Goal: Information Seeking & Learning: Learn about a topic

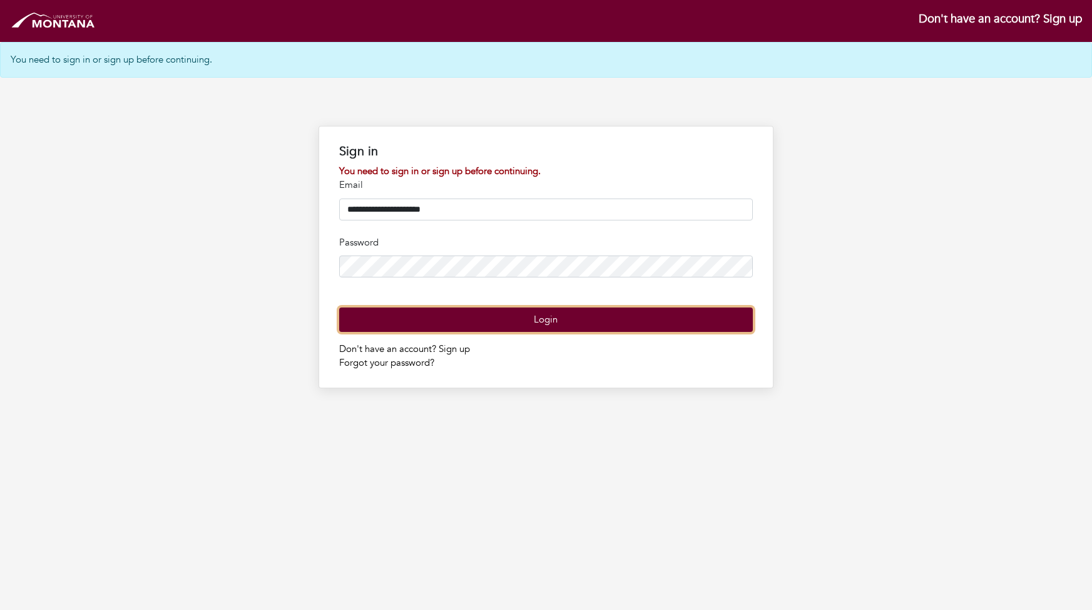
click at [535, 332] on button "Login" at bounding box center [546, 319] width 414 height 24
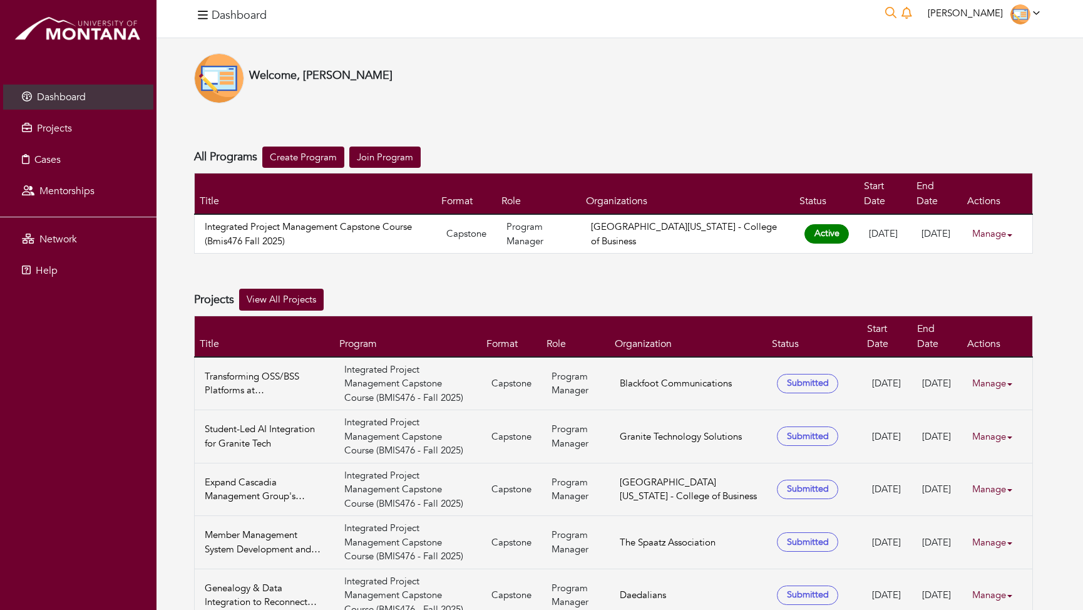
scroll to position [10, 0]
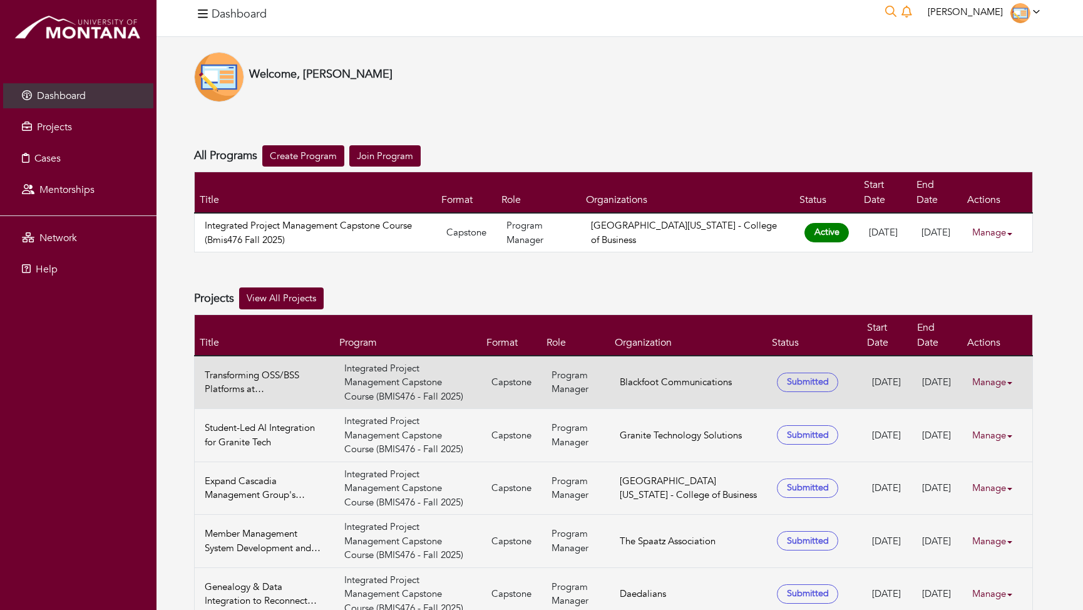
click at [997, 370] on link "Manage" at bounding box center [997, 382] width 50 height 24
click at [269, 368] on link "Transforming OSS/BSS Platforms at [GEOGRAPHIC_DATA]" at bounding box center [265, 382] width 120 height 28
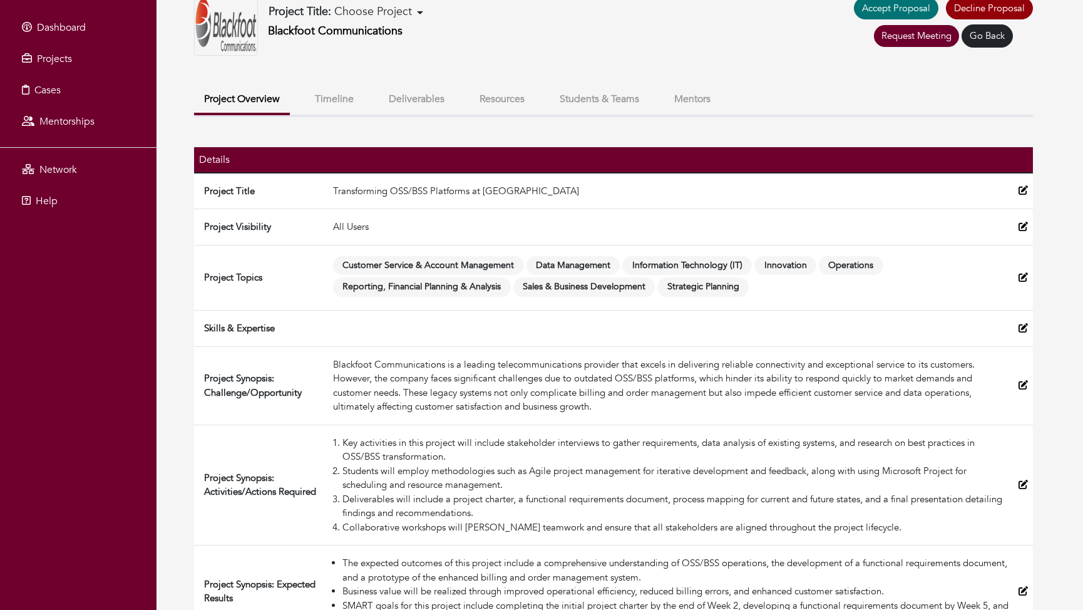
scroll to position [102, 0]
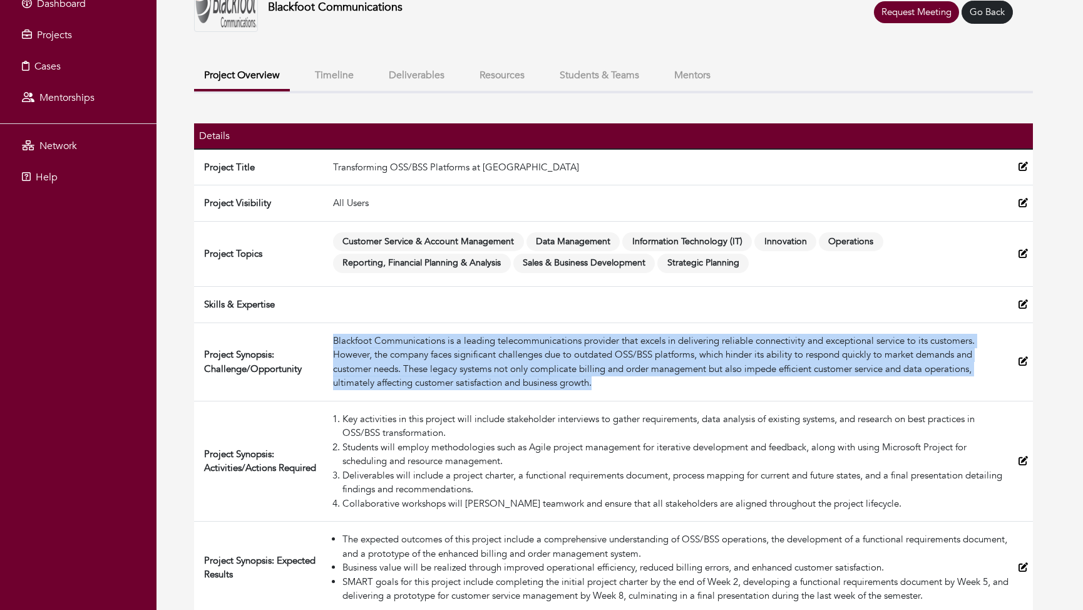
drag, startPoint x: 597, startPoint y: 370, endPoint x: 329, endPoint y: 327, distance: 270.8
click at [329, 327] on td "Blackfoot Communications is a leading telecommunications provider that excels i…" at bounding box center [670, 361] width 685 height 78
copy div "Blackfoot Communications is a leading telecommunications provider that excels i…"
click at [472, 373] on div "Blackfoot Communications is a leading telecommunications provider that excels i…" at bounding box center [670, 362] width 675 height 56
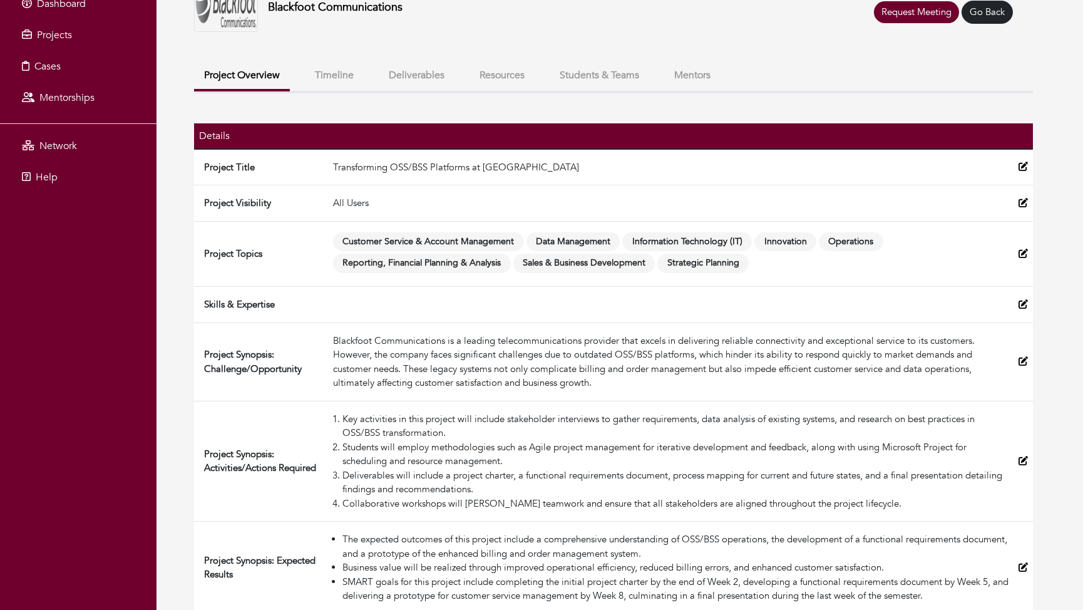
click at [893, 560] on li "Business value will be realized through improved operational efficiency, reduce…" at bounding box center [675, 567] width 666 height 14
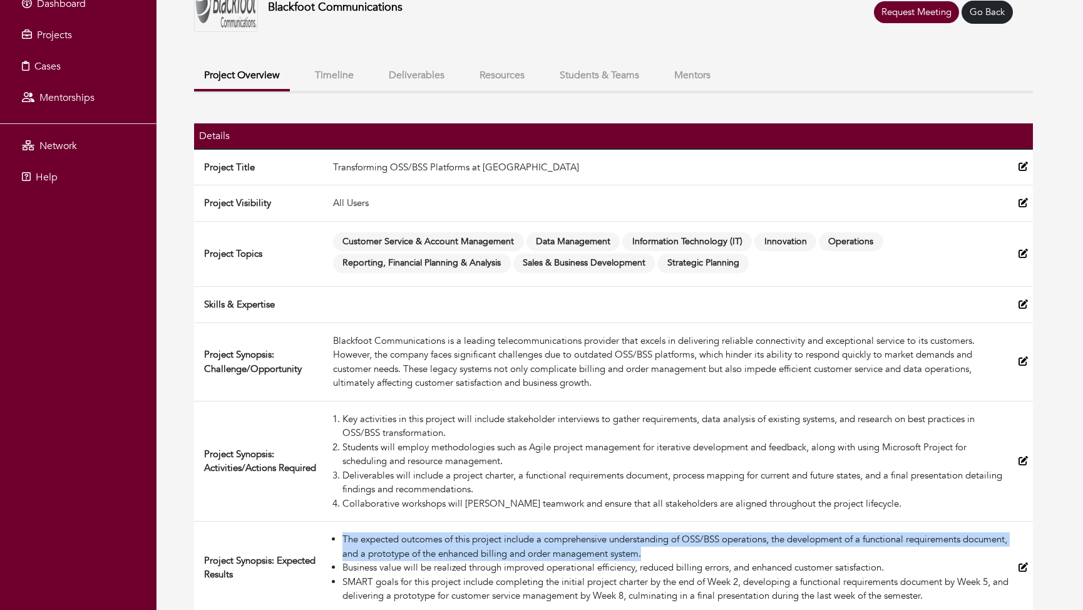
drag, startPoint x: 702, startPoint y: 536, endPoint x: 342, endPoint y: 527, distance: 360.1
click at [342, 532] on li "The expected outcomes of this project include a comprehensive understanding of …" at bounding box center [675, 546] width 666 height 28
copy li "The expected outcomes of this project include a comprehensive understanding of …"
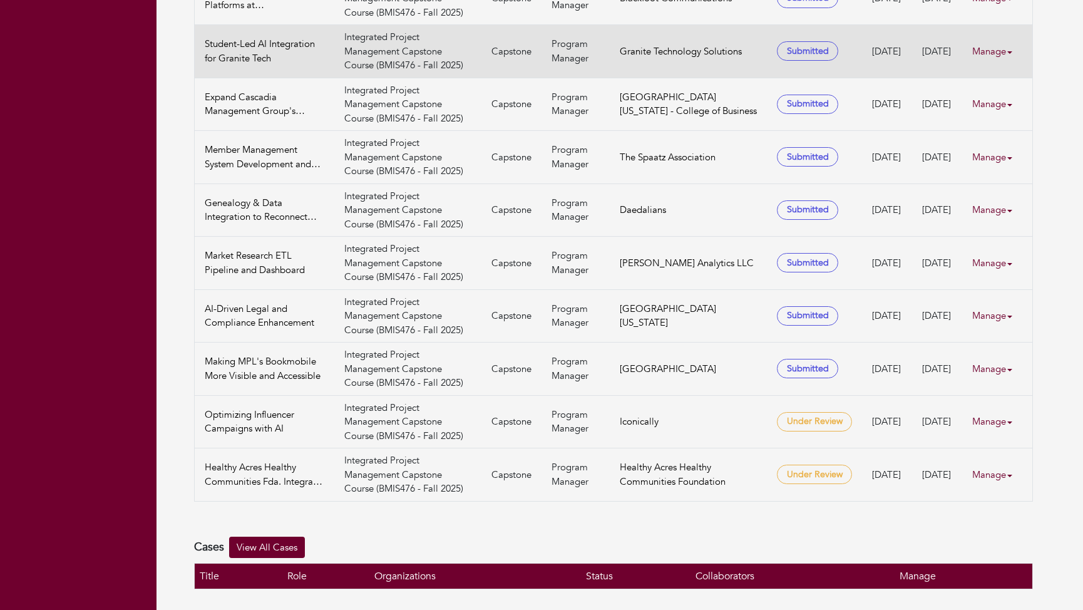
scroll to position [399, 0]
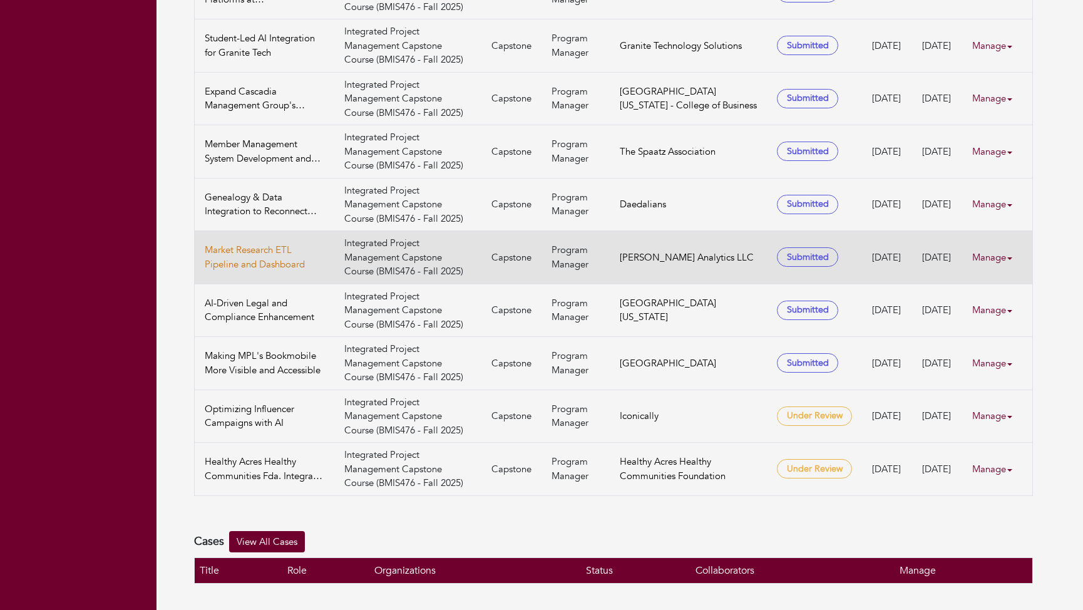
click at [229, 243] on link "Market Research ETL Pipeline and Dashboard" at bounding box center [265, 257] width 120 height 28
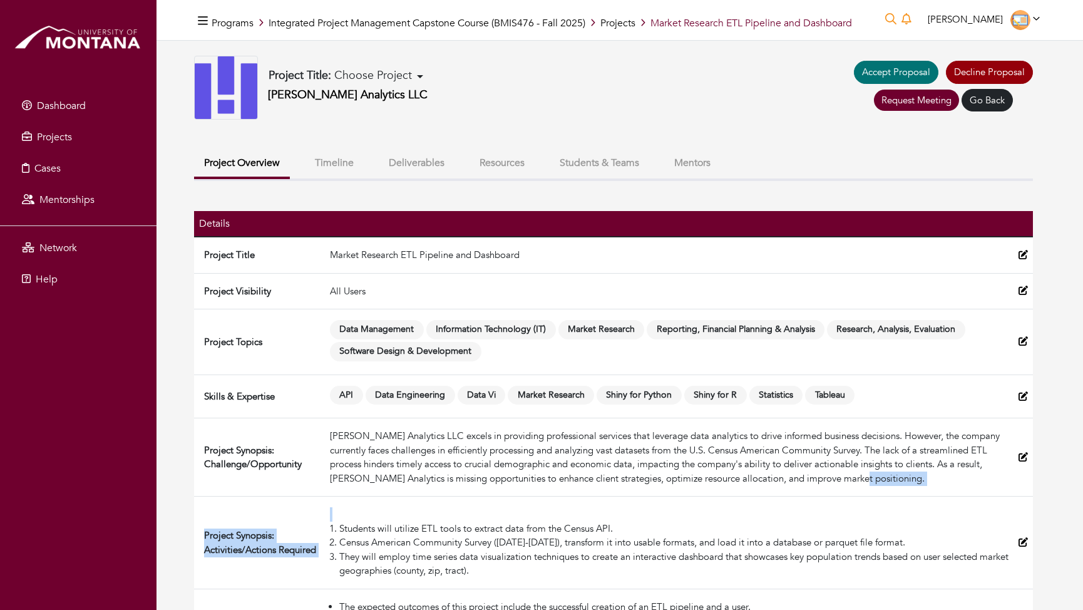
drag, startPoint x: 881, startPoint y: 481, endPoint x: 351, endPoint y: 509, distance: 530.9
click at [351, 509] on tbody "Project Title Market Research ETL Pipeline and Dashboard Project Visibility All…" at bounding box center [613, 452] width 839 height 430
click at [371, 473] on div "[PERSON_NAME] Analytics LLC excels in providing professional services that leve…" at bounding box center [669, 457] width 679 height 56
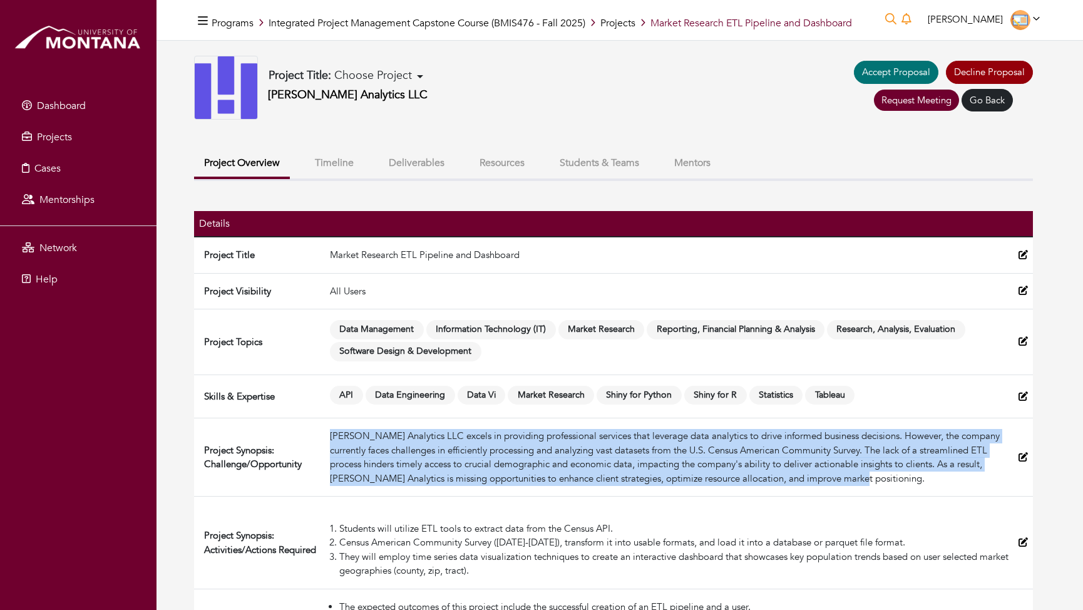
drag, startPoint x: 853, startPoint y: 478, endPoint x: 327, endPoint y: 435, distance: 526.9
click at [327, 435] on td "[PERSON_NAME] Analytics LLC excels in providing professional services that leve…" at bounding box center [669, 457] width 689 height 78
copy div "[PERSON_NAME] Analytics LLC excels in providing professional services that leve…"
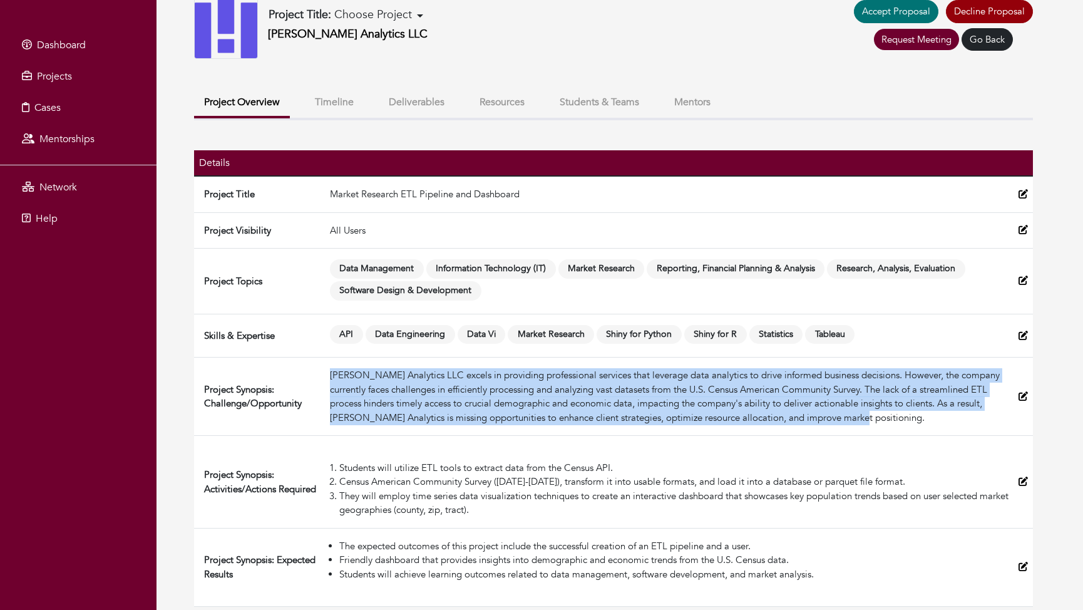
scroll to position [68, 0]
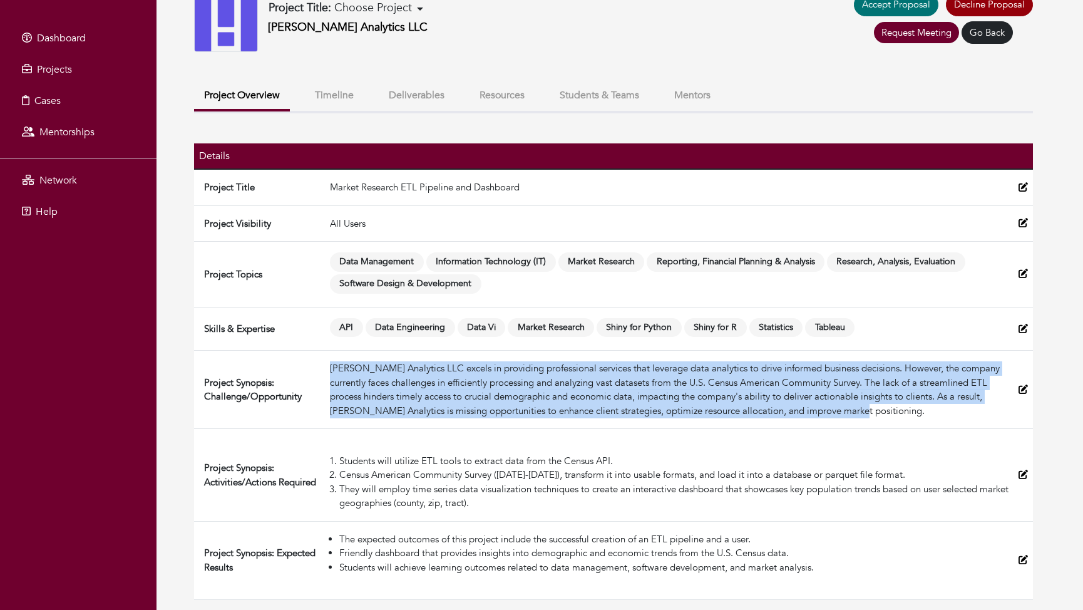
drag, startPoint x: 839, startPoint y: 571, endPoint x: 338, endPoint y: 537, distance: 501.9
click at [338, 537] on ul "The expected outcomes of this project include the successful creation of an ETL…" at bounding box center [669, 553] width 679 height 43
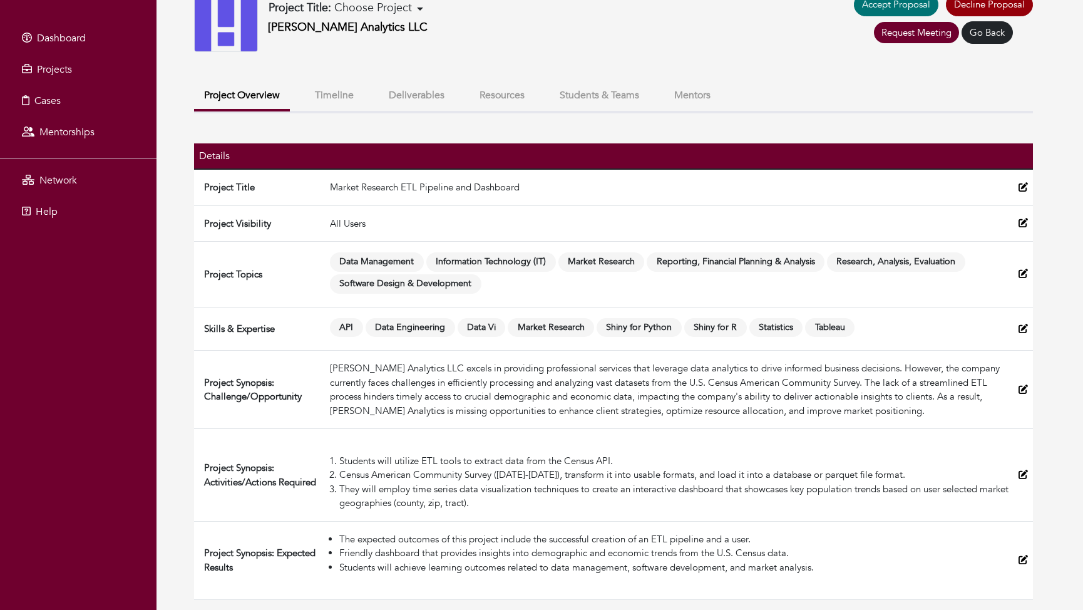
click at [370, 514] on td "Students will utilize ETL tools to extract data from the Census API. Census Ame…" at bounding box center [669, 475] width 689 height 93
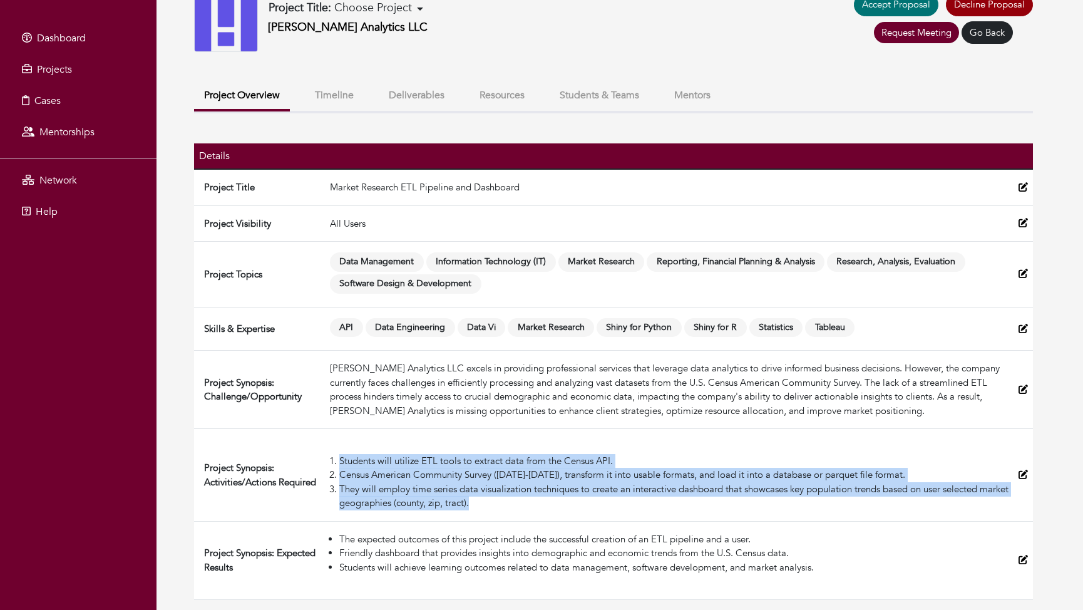
drag, startPoint x: 510, startPoint y: 506, endPoint x: 343, endPoint y: 461, distance: 172.3
click at [343, 461] on ol "Students will utilize ETL tools to extract data from the Census API. Census Ame…" at bounding box center [669, 482] width 679 height 56
click at [371, 473] on li "Census American Community Survey ([DATE]-[DATE]), transform it into usable form…" at bounding box center [673, 475] width 669 height 14
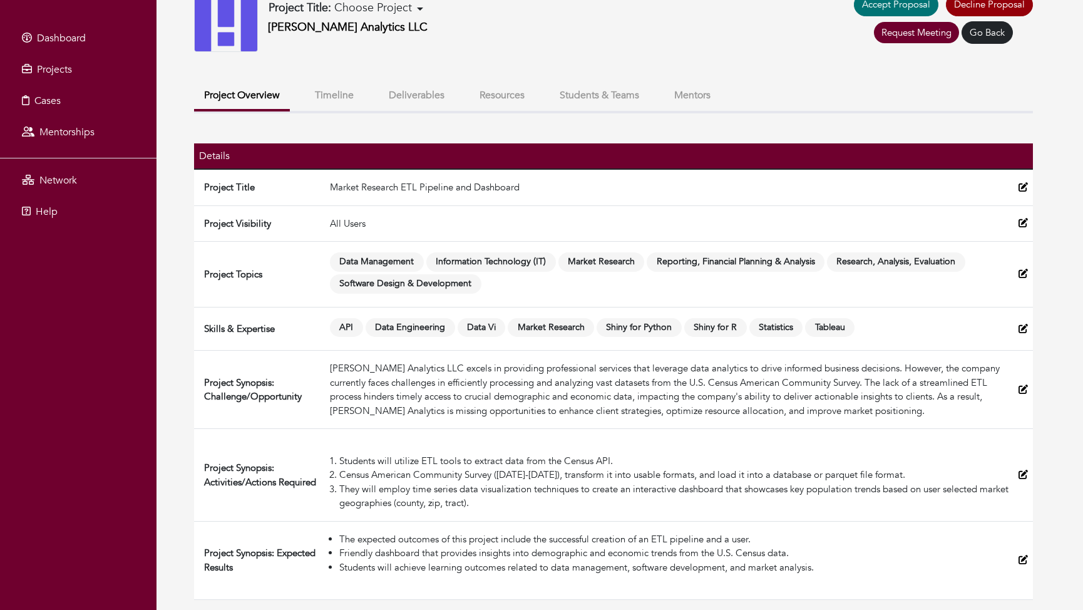
drag, startPoint x: 555, startPoint y: 538, endPoint x: 807, endPoint y: 550, distance: 251.9
click at [807, 550] on ul "The expected outcomes of this project include the successful creation of an ETL…" at bounding box center [669, 553] width 679 height 43
copy ul "uccessful creation of an ETL pipeline and a user. Friendly dashboard that provi…"
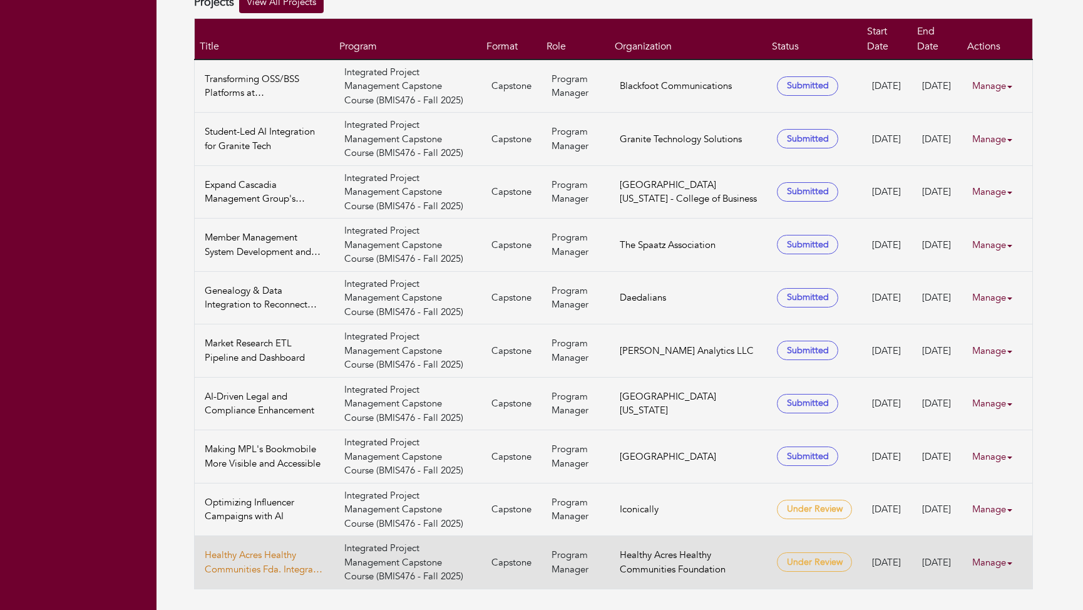
scroll to position [300, 0]
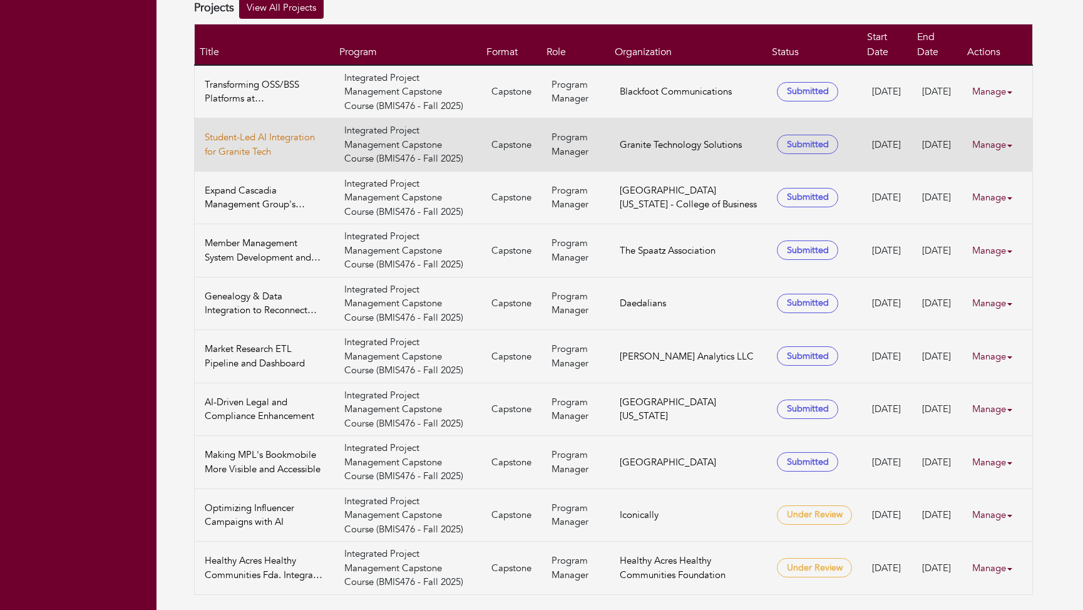
click at [229, 138] on link "Student-Led AI Integration for Granite Tech" at bounding box center [265, 144] width 120 height 28
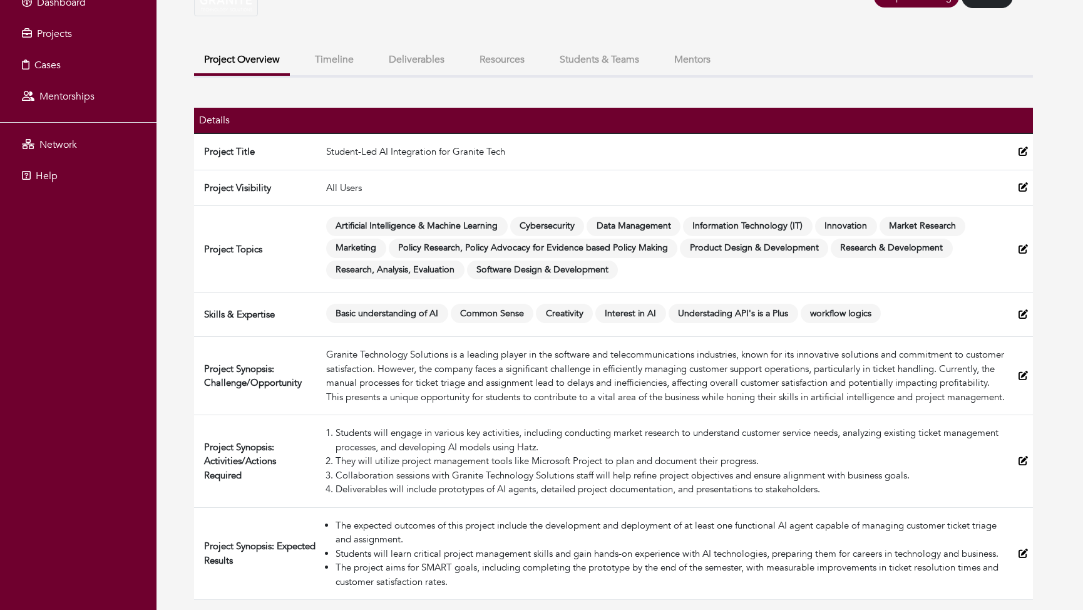
scroll to position [117, 0]
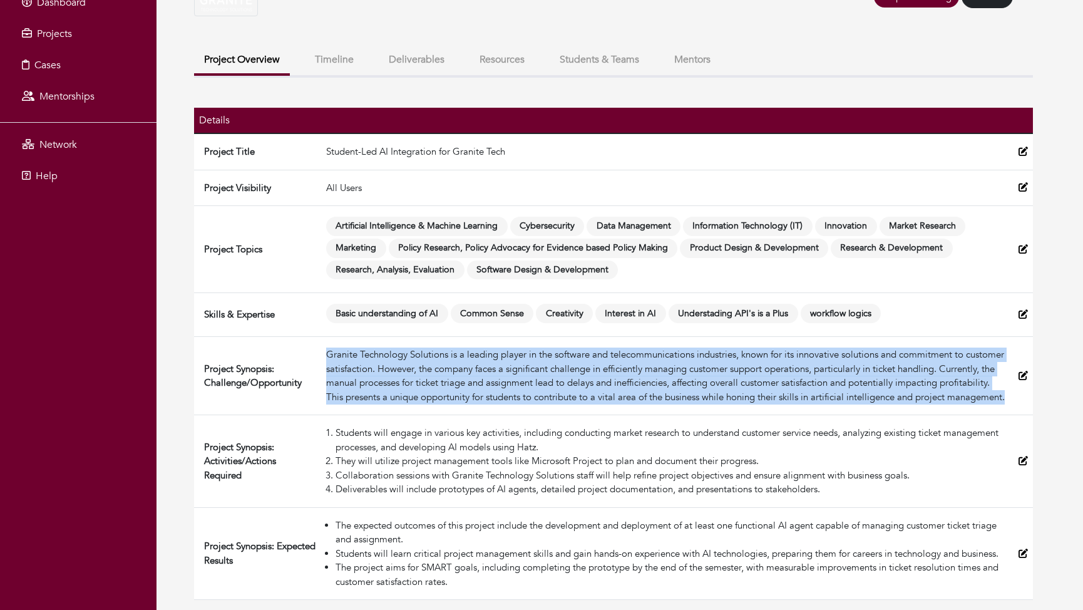
drag, startPoint x: 386, startPoint y: 397, endPoint x: 326, endPoint y: 337, distance: 85.0
click at [326, 347] on div "Granite Technology Solutions is a leading player in the software and telecommun…" at bounding box center [667, 375] width 682 height 56
copy div "Granite Technology Solutions is a leading player in the software and telecommun…"
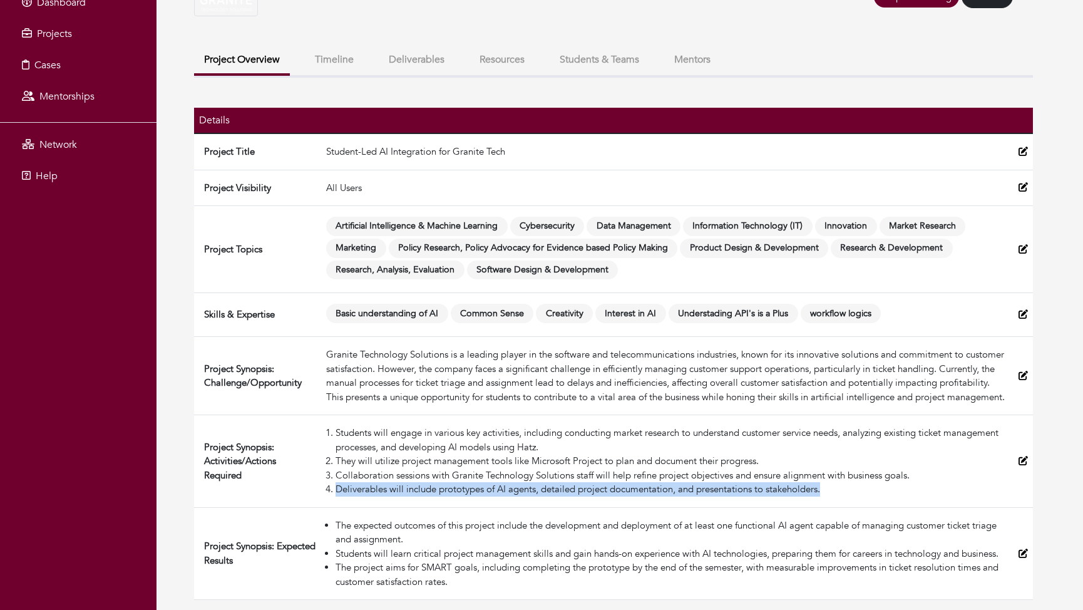
drag, startPoint x: 831, startPoint y: 488, endPoint x: 330, endPoint y: 492, distance: 501.4
click at [336, 492] on li "Deliverables will include prototypes of AI agents, detailed project documentati…" at bounding box center [672, 489] width 673 height 14
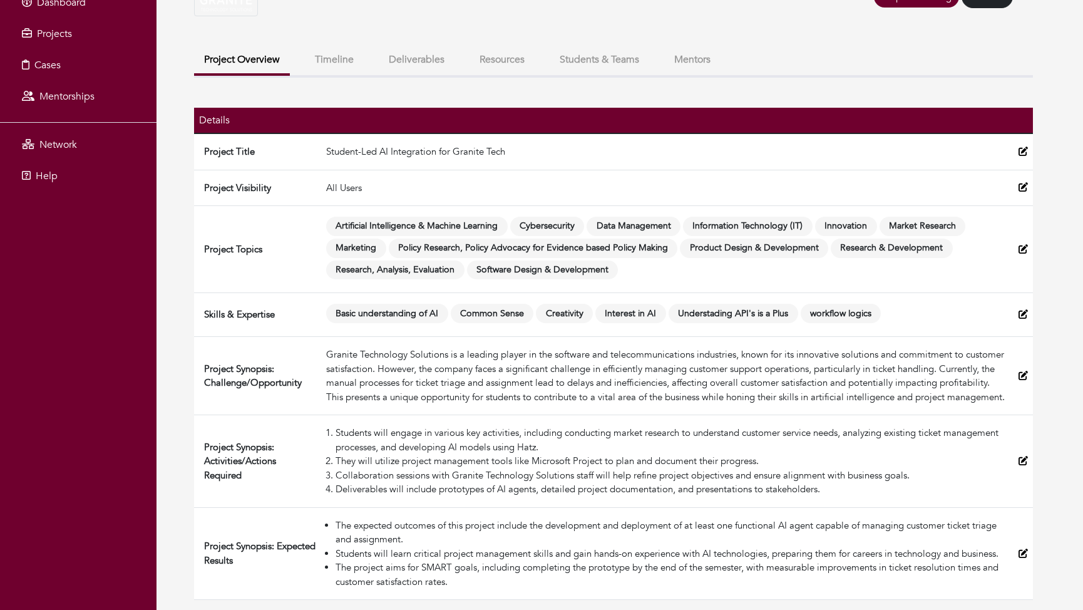
click at [497, 441] on li "Students will engage in various key activities, including conducting market res…" at bounding box center [672, 440] width 673 height 28
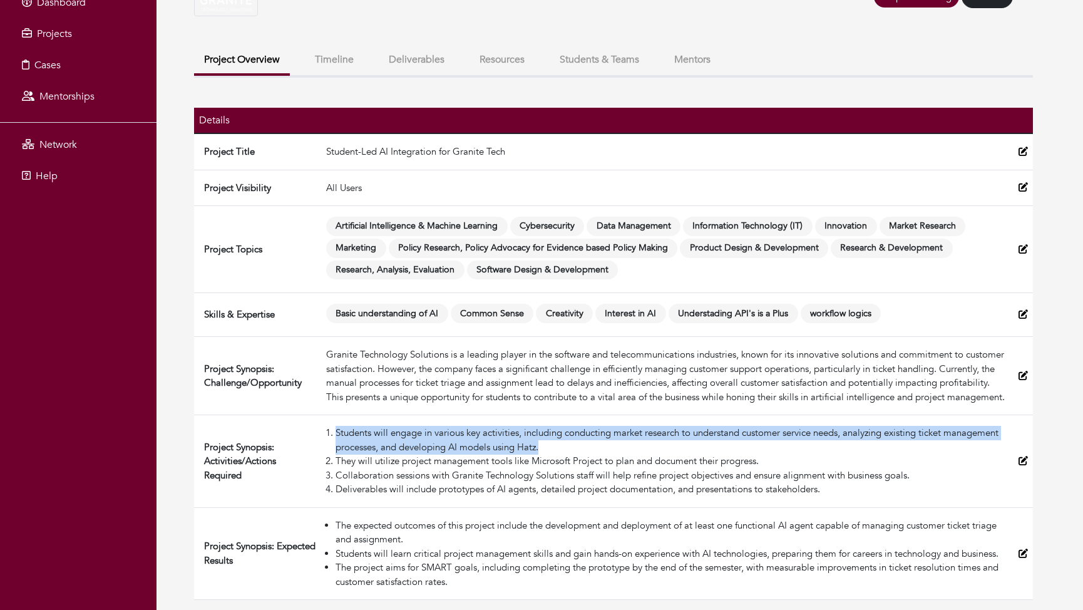
drag, startPoint x: 555, startPoint y: 445, endPoint x: 325, endPoint y: 424, distance: 231.3
click at [325, 424] on td "Students will engage in various key activities, including conducting market res…" at bounding box center [667, 461] width 692 height 93
copy li "Students will engage in various key activities, including conducting market res…"
click at [644, 441] on li "Students will engage in various key activities, including conducting market res…" at bounding box center [672, 440] width 673 height 28
drag, startPoint x: 526, startPoint y: 433, endPoint x: 561, endPoint y: 445, distance: 37.0
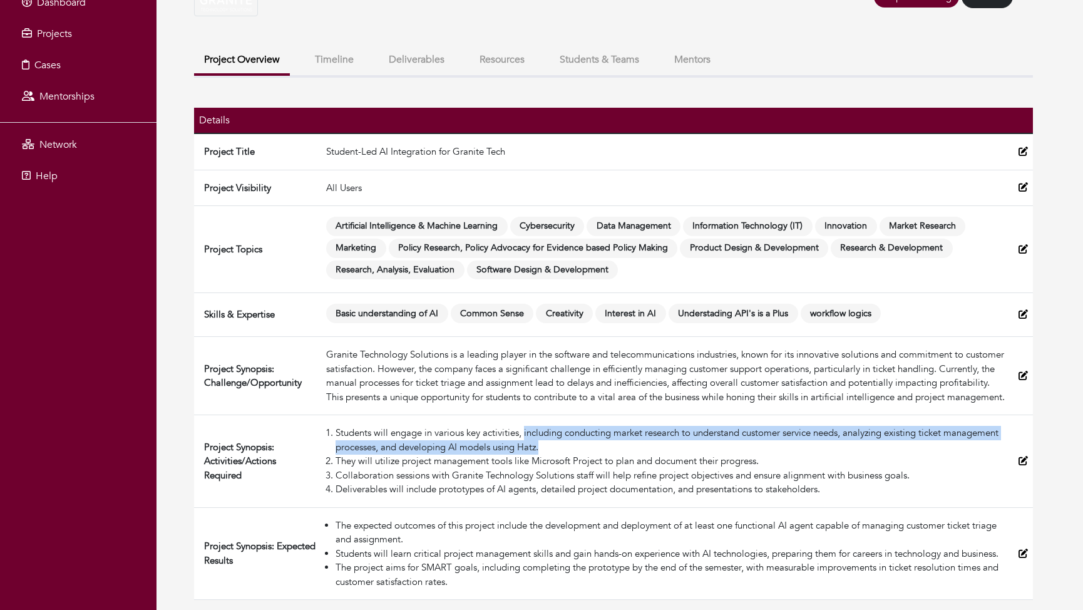
click at [561, 445] on li "Students will engage in various key activities, including conducting market res…" at bounding box center [672, 440] width 673 height 28
copy li "including conducting market research to understand customer service needs, anal…"
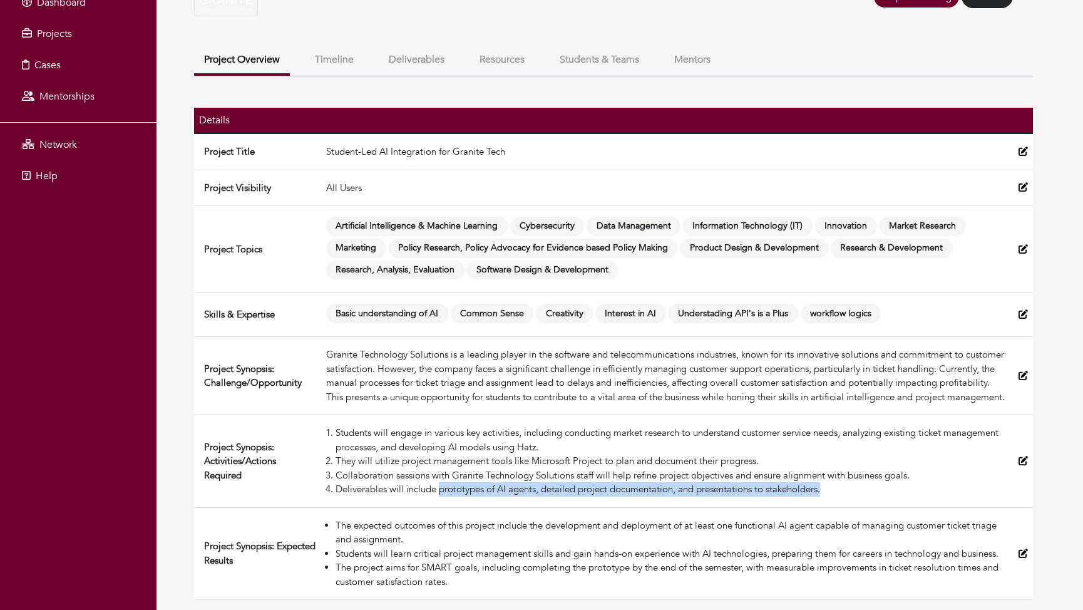
drag, startPoint x: 828, startPoint y: 491, endPoint x: 441, endPoint y: 491, distance: 387.5
click at [441, 491] on li "Deliverables will include prototypes of AI agents, detailed project documentati…" at bounding box center [672, 489] width 673 height 14
click at [695, 532] on li "The expected outcomes of this project include the development and deployment of…" at bounding box center [672, 532] width 673 height 28
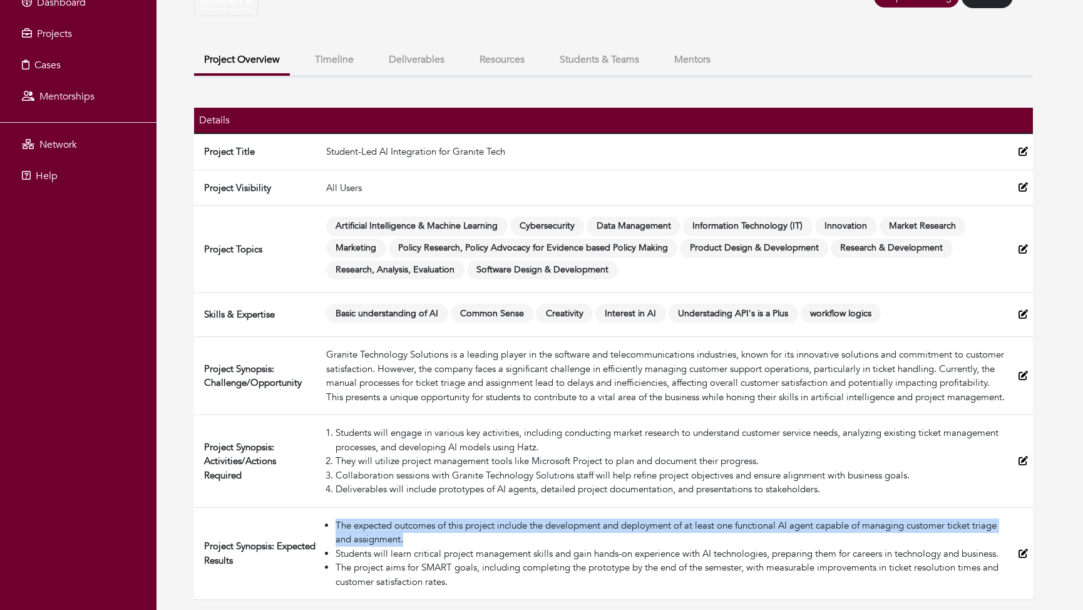
drag, startPoint x: 429, startPoint y: 544, endPoint x: 322, endPoint y: 525, distance: 108.1
click at [322, 525] on td "The expected outcomes of this project include the development and deployment of…" at bounding box center [667, 553] width 692 height 93
copy li "The expected outcomes of this project include the development and deployment of…"
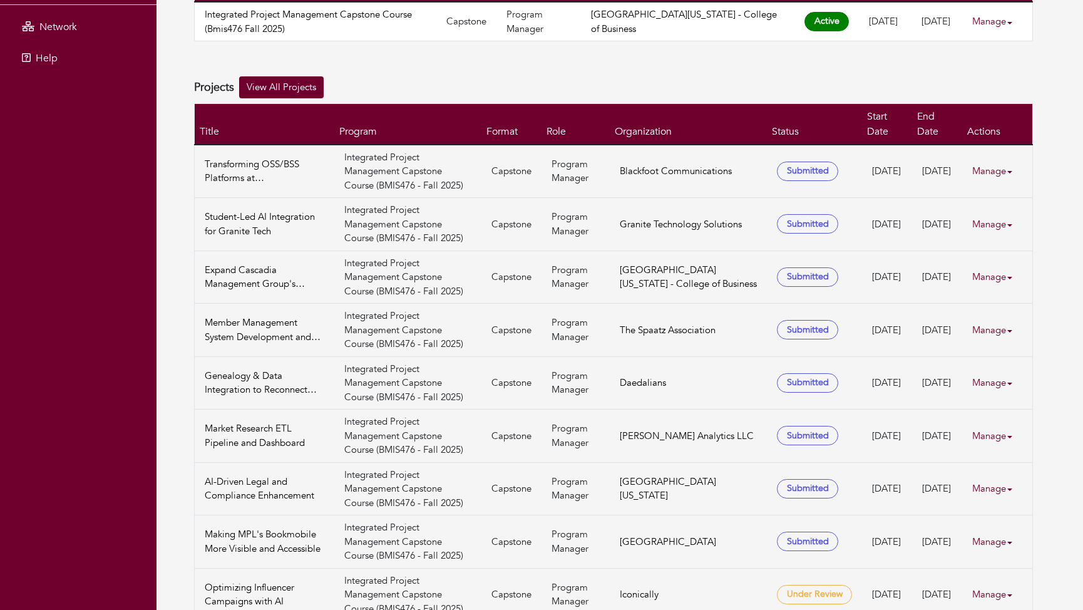
scroll to position [300, 0]
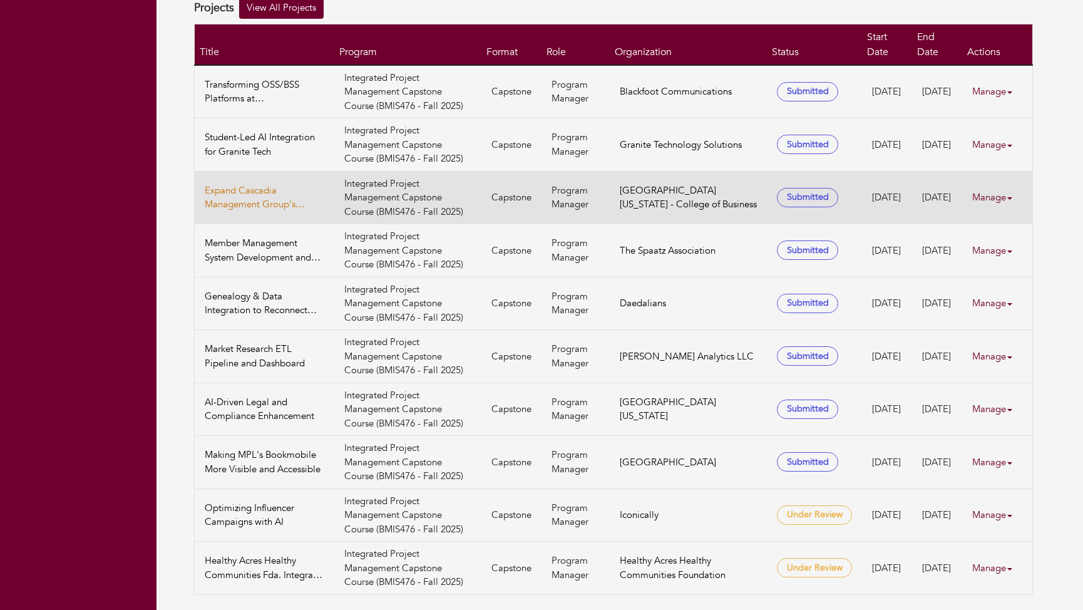
click at [239, 190] on link "Expand Cascadia Management Group's Website to include an Affiliate Member Portal" at bounding box center [265, 197] width 120 height 28
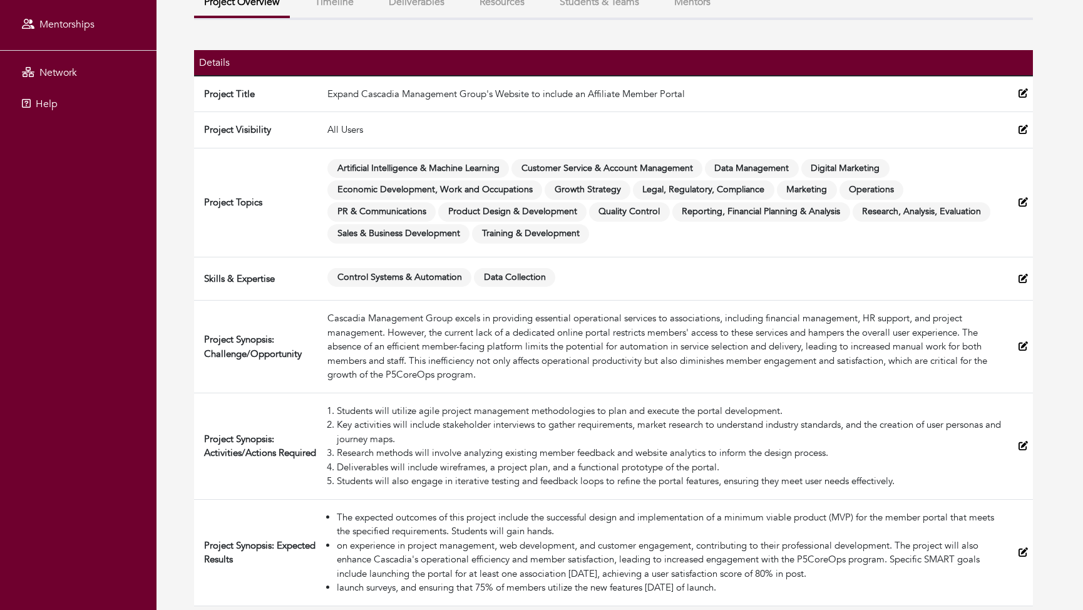
scroll to position [182, 0]
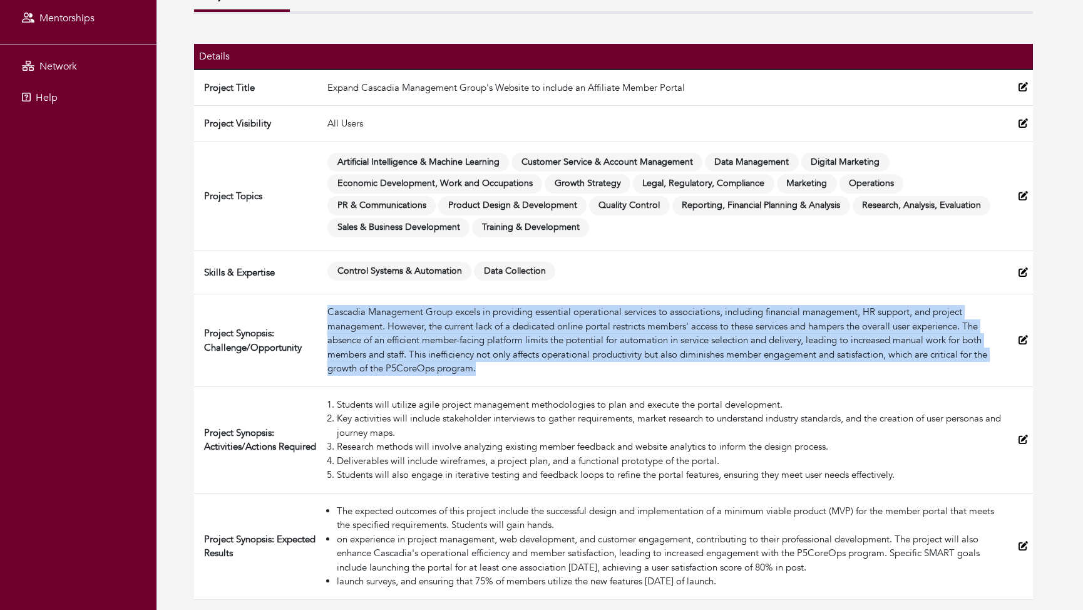
drag, startPoint x: 481, startPoint y: 373, endPoint x: 328, endPoint y: 315, distance: 163.8
click at [328, 315] on div "Cascadia Management Group excels in providing essential operational services to…" at bounding box center [667, 340] width 681 height 71
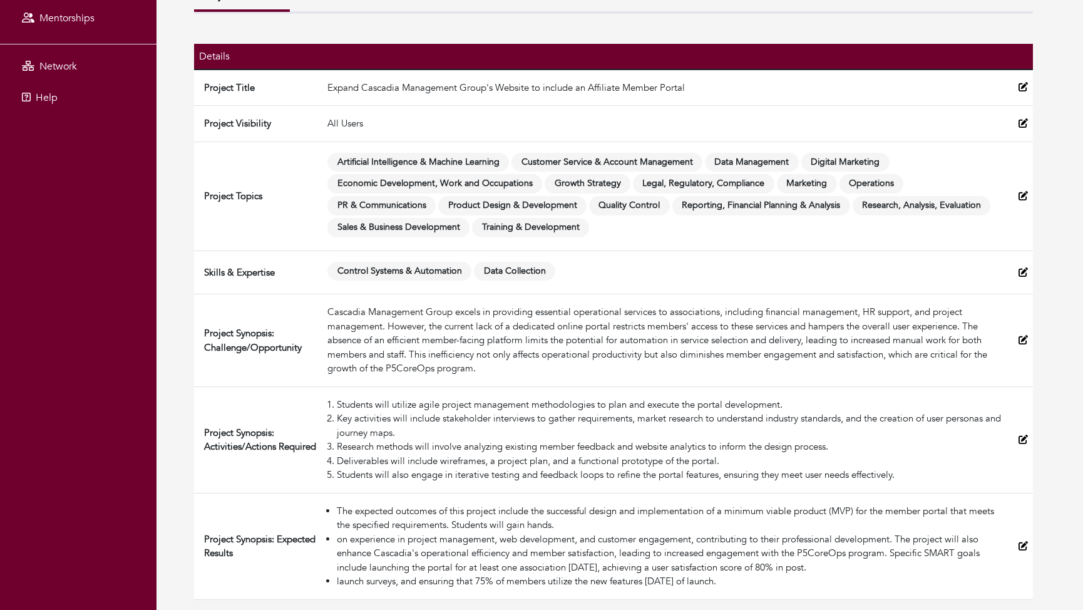
click at [508, 469] on li "Students will also engage in iterative testing and feedback loops to refine the…" at bounding box center [673, 475] width 672 height 14
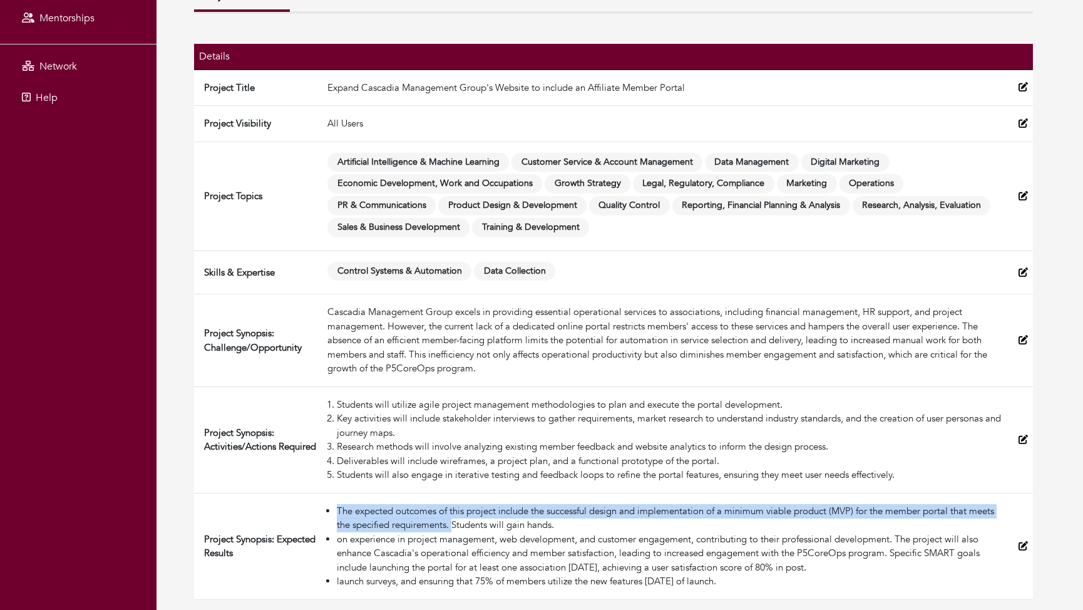
drag, startPoint x: 454, startPoint y: 523, endPoint x: 337, endPoint y: 513, distance: 118.2
click at [337, 513] on li "The expected outcomes of this project include the successful design and impleme…" at bounding box center [673, 518] width 672 height 28
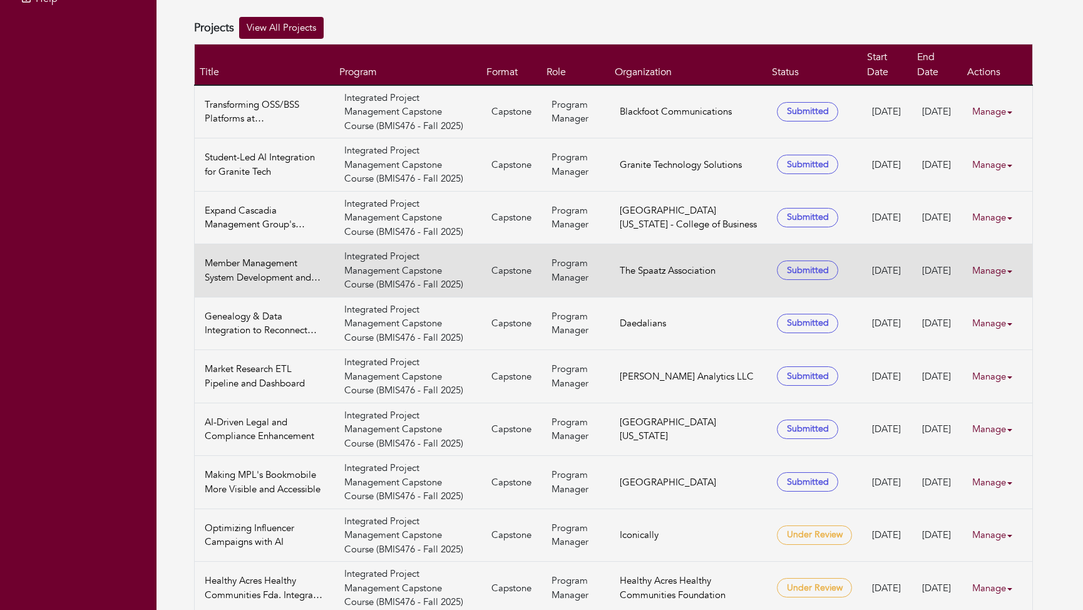
scroll to position [300, 0]
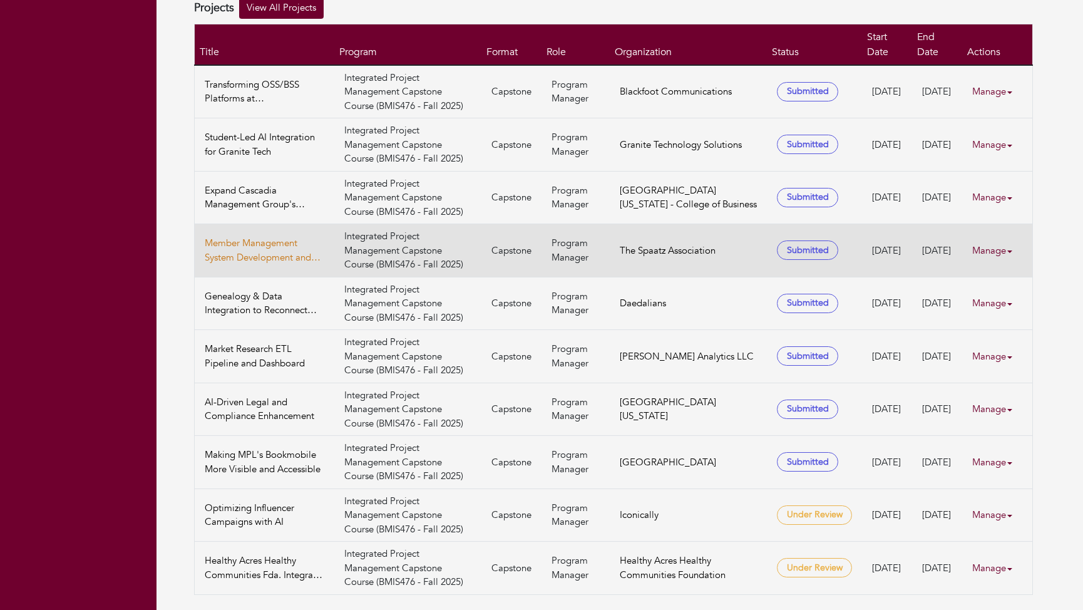
click at [270, 241] on link "Member Management System Development and Member Rediscovery" at bounding box center [265, 250] width 120 height 28
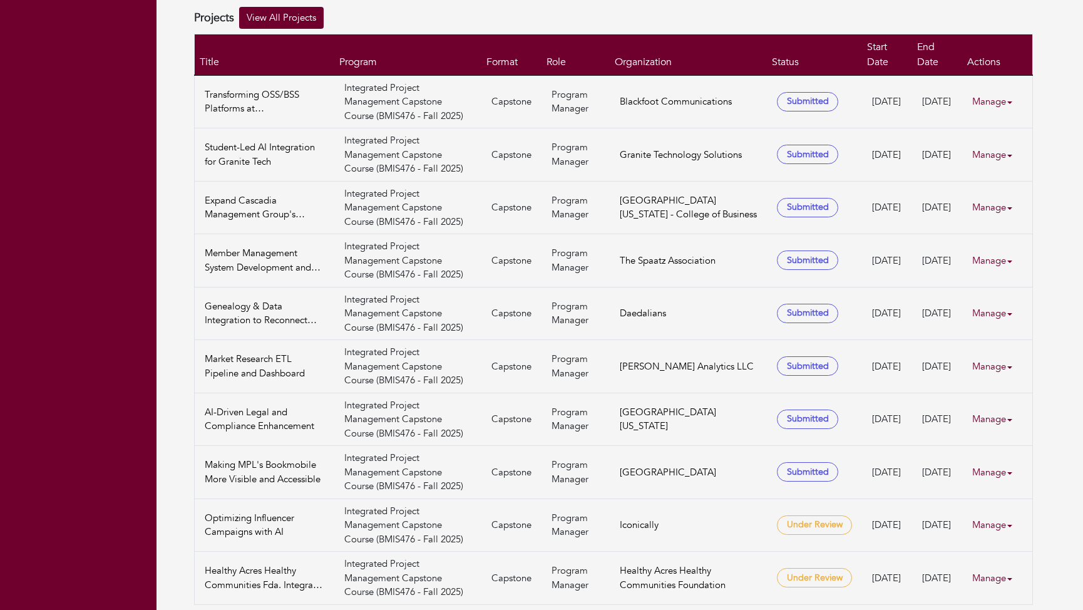
scroll to position [300, 0]
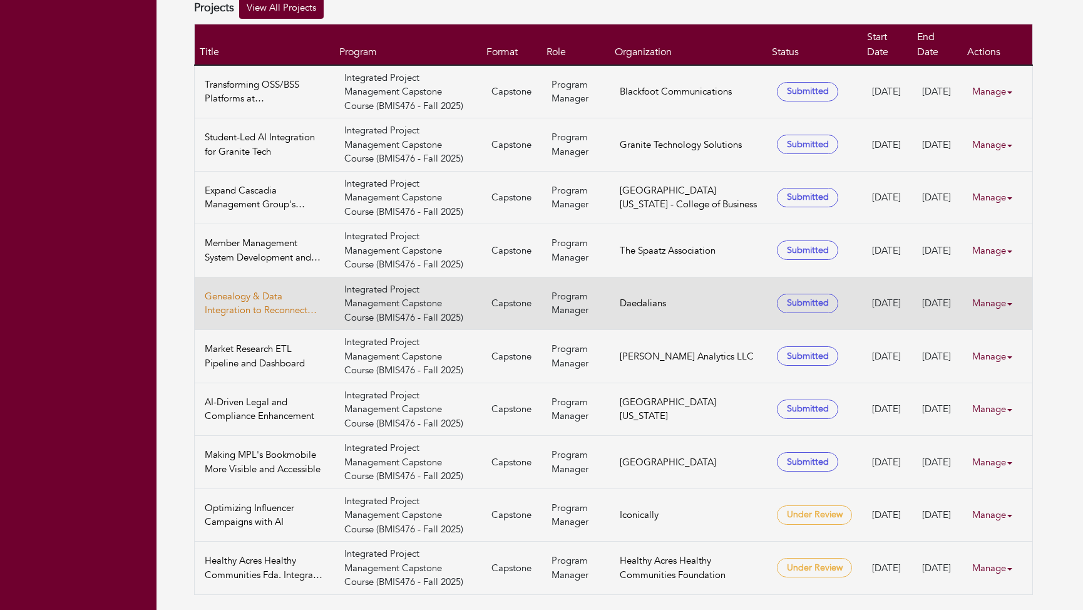
click at [233, 289] on link "Genealogy & Data Integration to Reconnect with Descendants of America’s First M…" at bounding box center [265, 303] width 120 height 28
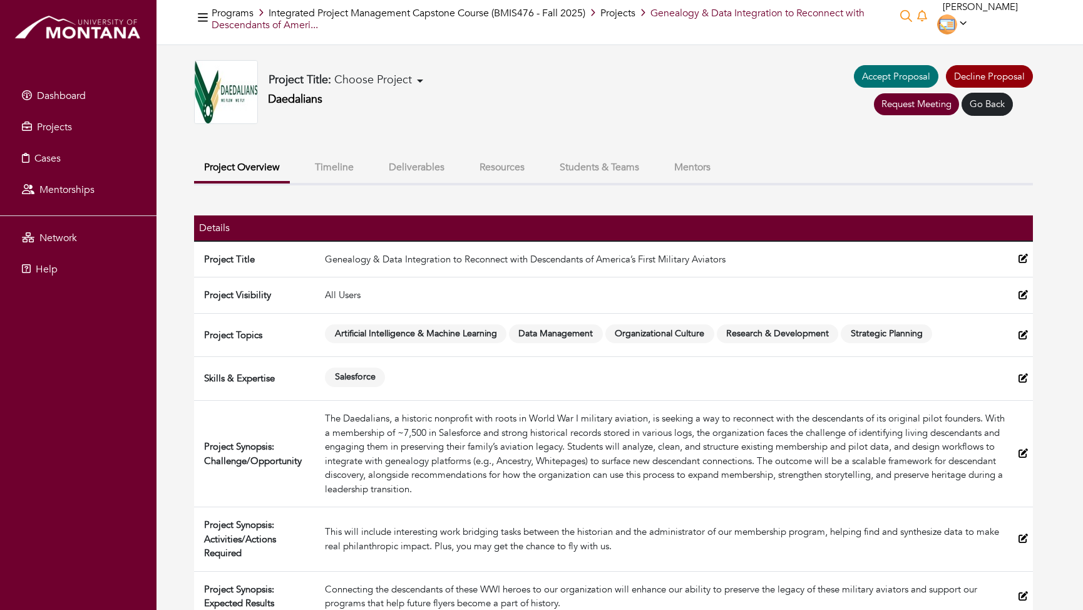
scroll to position [31, 0]
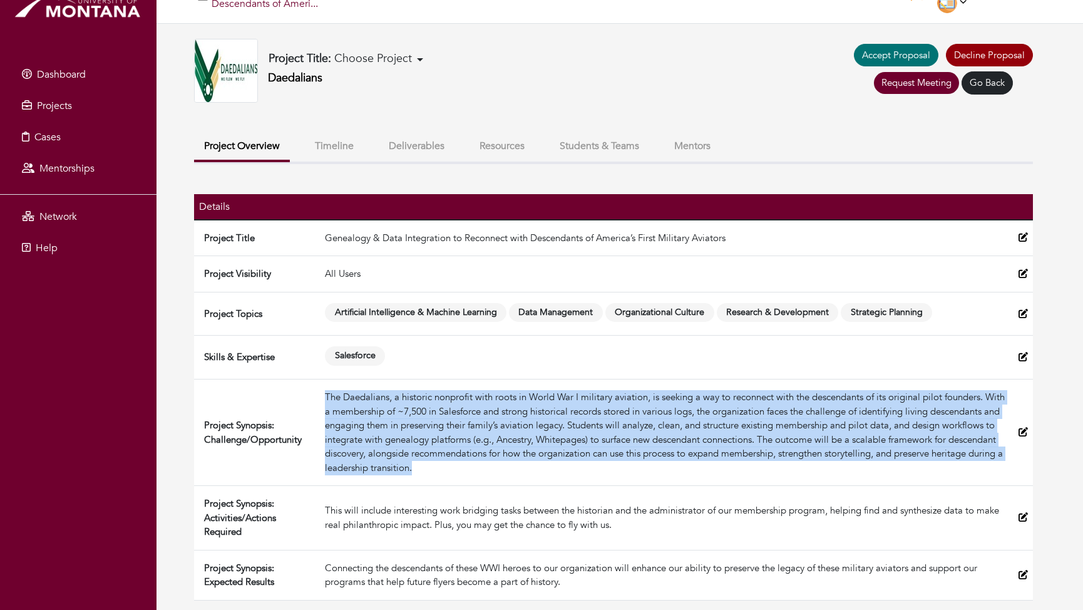
drag, startPoint x: 548, startPoint y: 463, endPoint x: 320, endPoint y: 391, distance: 239.7
click at [320, 391] on td "The Daedalians, a historic nonprofit with roots in World War I military aviatio…" at bounding box center [667, 432] width 694 height 106
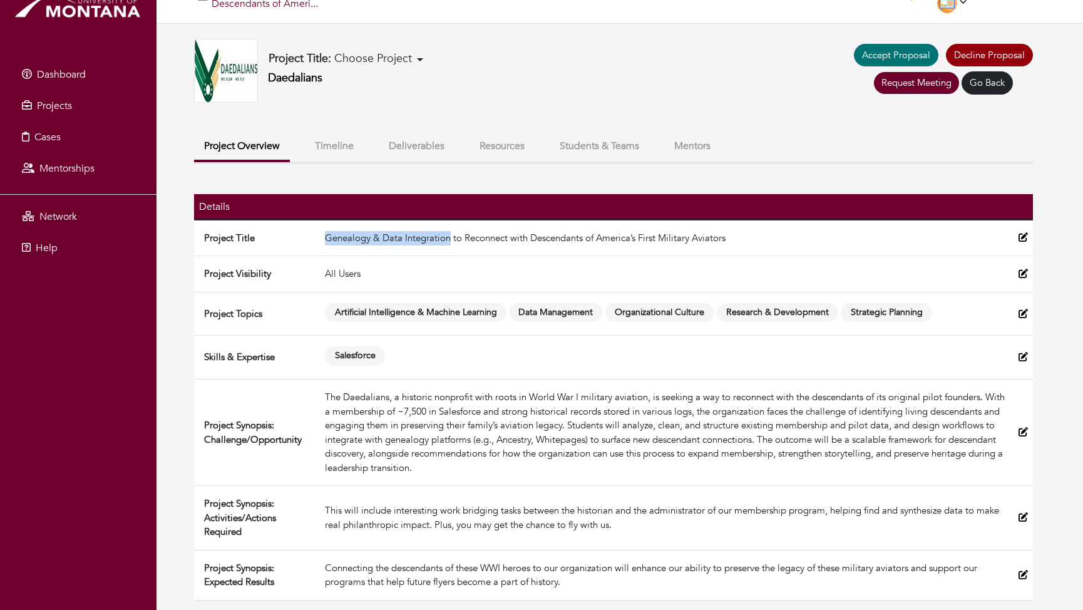
drag, startPoint x: 326, startPoint y: 237, endPoint x: 449, endPoint y: 233, distance: 124.0
click at [449, 233] on td "Genealogy & Data Integration to Reconnect with Descendants of America’s First M…" at bounding box center [667, 238] width 694 height 36
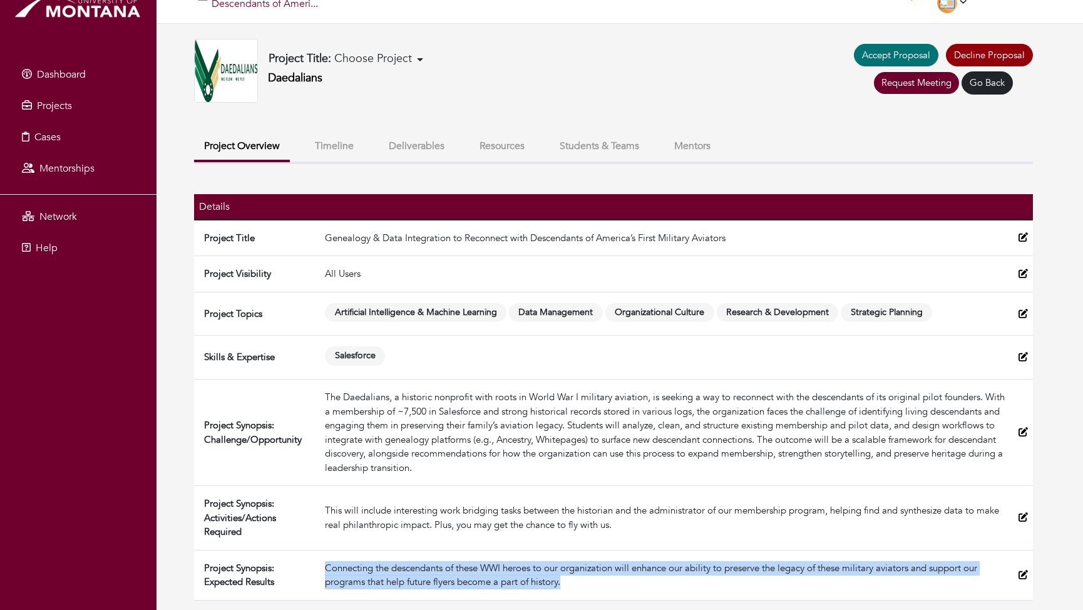
drag, startPoint x: 568, startPoint y: 584, endPoint x: 322, endPoint y: 563, distance: 246.2
click at [322, 563] on td "Connecting the descendants of these WWI heroes to our organization will enhance…" at bounding box center [667, 575] width 694 height 50
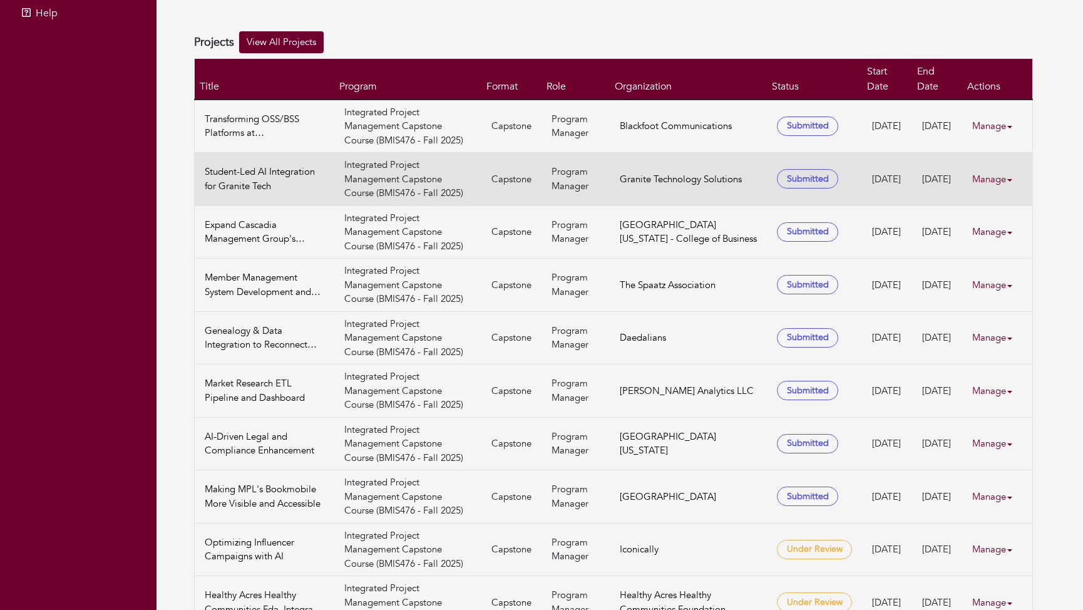
scroll to position [300, 0]
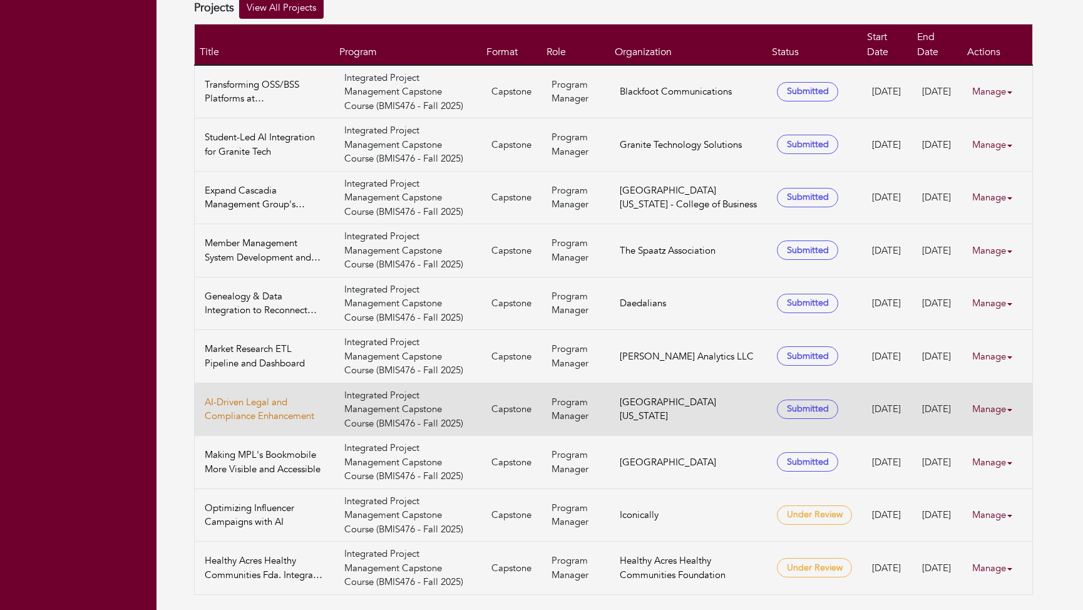
click at [283, 402] on link "AI-Driven Legal and Compliance Enhancement" at bounding box center [265, 409] width 120 height 28
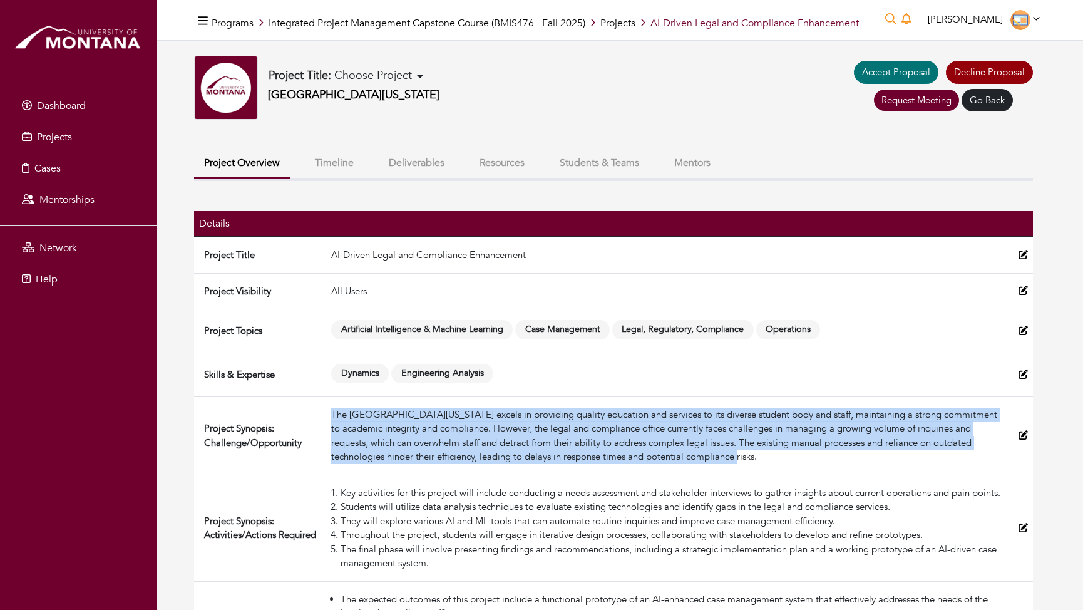
drag, startPoint x: 679, startPoint y: 457, endPoint x: 327, endPoint y: 404, distance: 355.7
click at [327, 404] on td "The [GEOGRAPHIC_DATA][US_STATE] excels in providing quality education and servi…" at bounding box center [669, 435] width 687 height 78
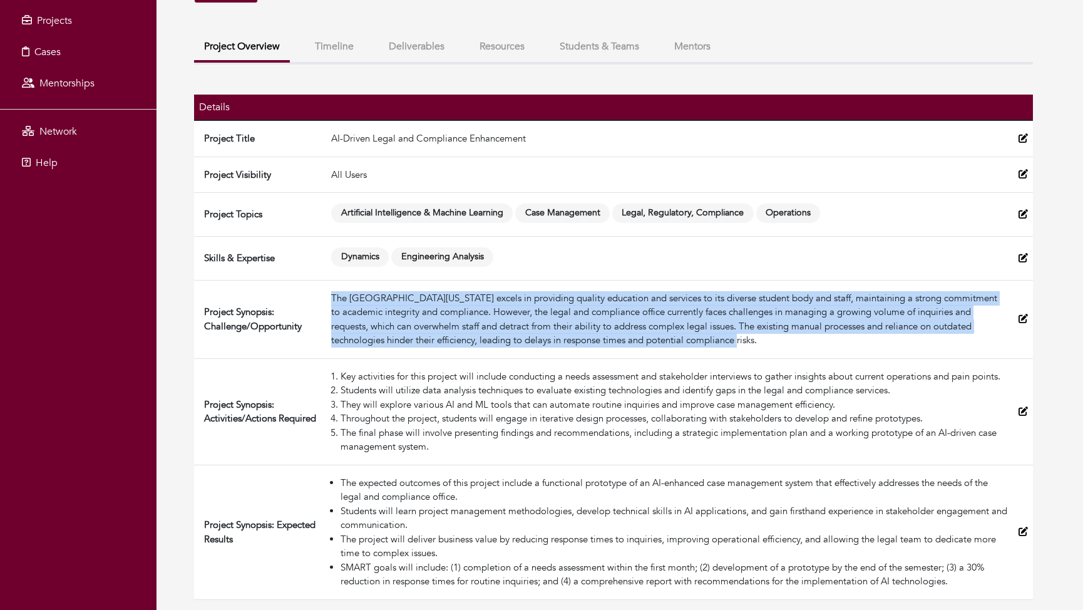
scroll to position [130, 0]
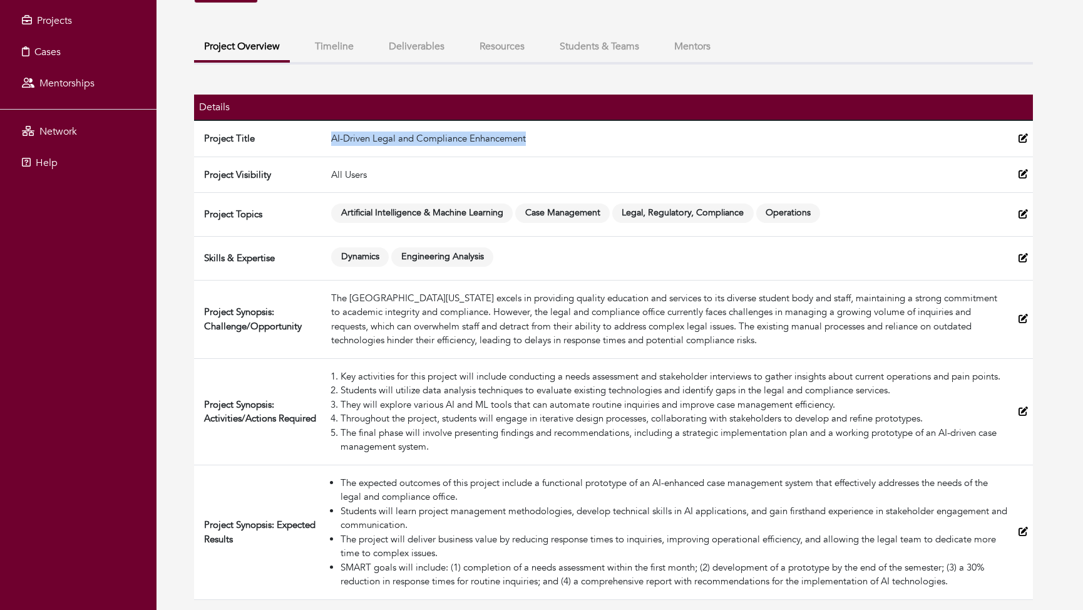
drag, startPoint x: 332, startPoint y: 124, endPoint x: 541, endPoint y: 127, distance: 208.5
click at [541, 127] on td "AI-Driven Legal and Compliance Enhancement" at bounding box center [669, 138] width 687 height 36
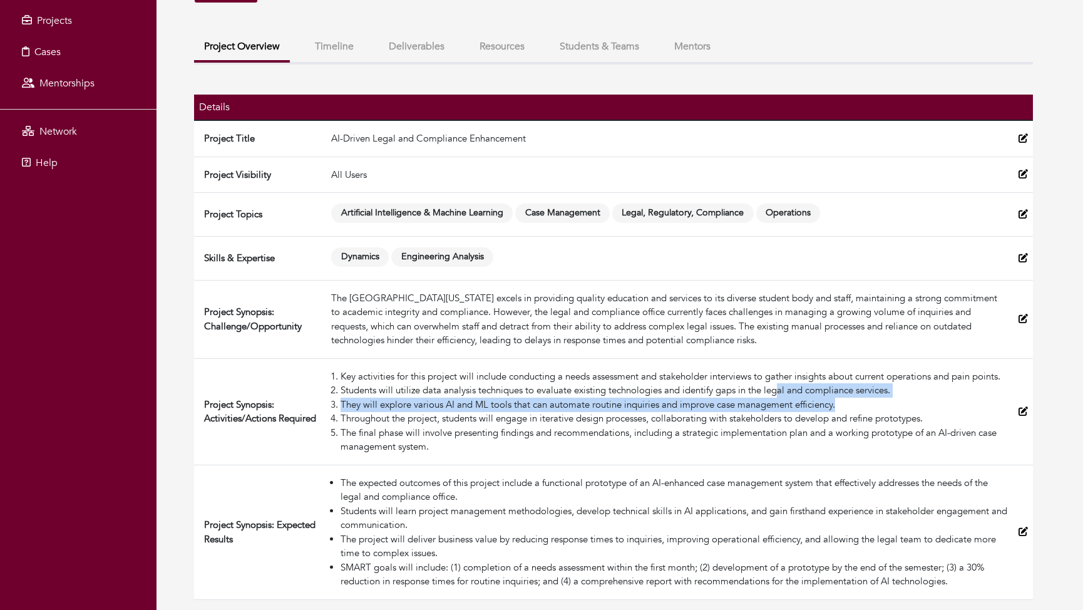
drag, startPoint x: 342, startPoint y: 391, endPoint x: 871, endPoint y: 404, distance: 528.5
click at [871, 404] on ol "Key activities for this project will include conducting a needs assessment and …" at bounding box center [669, 411] width 677 height 85
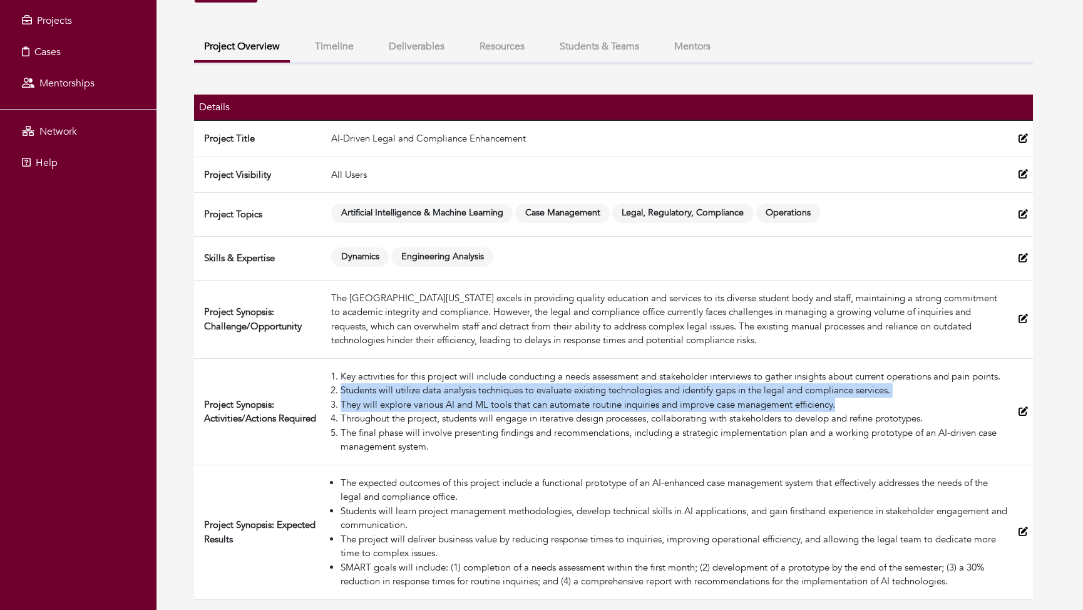
drag, startPoint x: 342, startPoint y: 389, endPoint x: 854, endPoint y: 408, distance: 512.4
click at [854, 408] on ol "Key activities for this project will include conducting a needs assessment and …" at bounding box center [669, 411] width 677 height 85
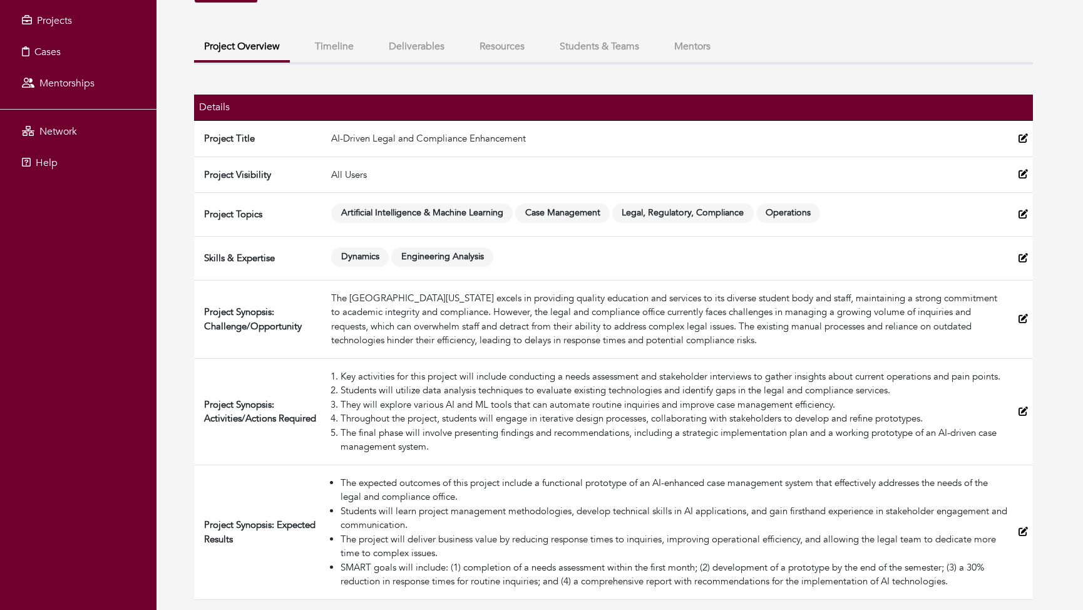
click at [700, 459] on td "Key activities for this project will include conducting a needs assessment and …" at bounding box center [669, 411] width 687 height 106
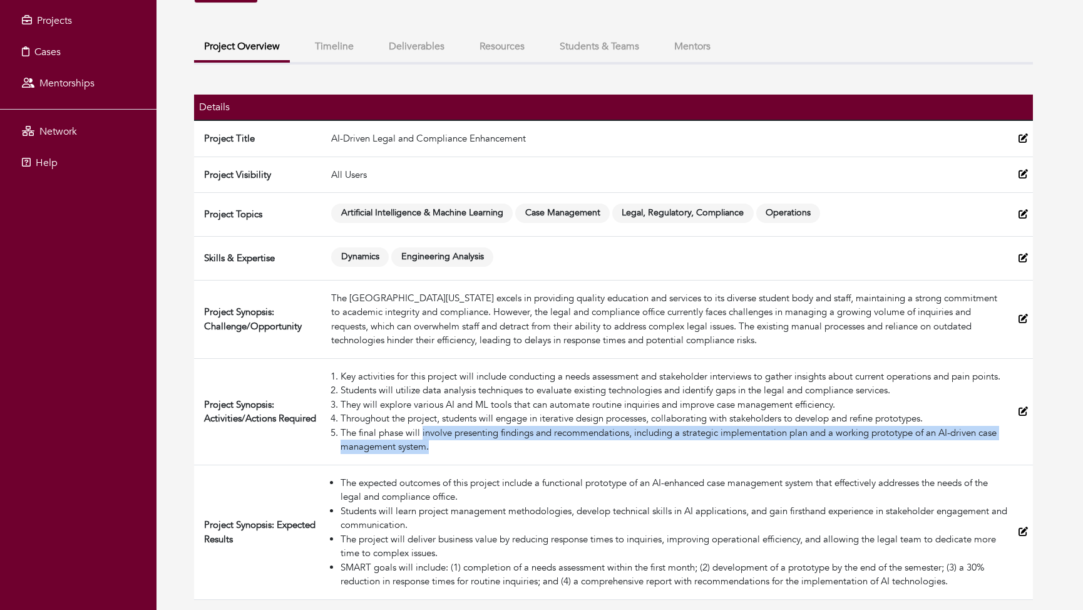
drag, startPoint x: 424, startPoint y: 433, endPoint x: 446, endPoint y: 449, distance: 27.7
click at [446, 449] on li "The final phase will involve presenting findings and recommendations, including…" at bounding box center [675, 440] width 668 height 28
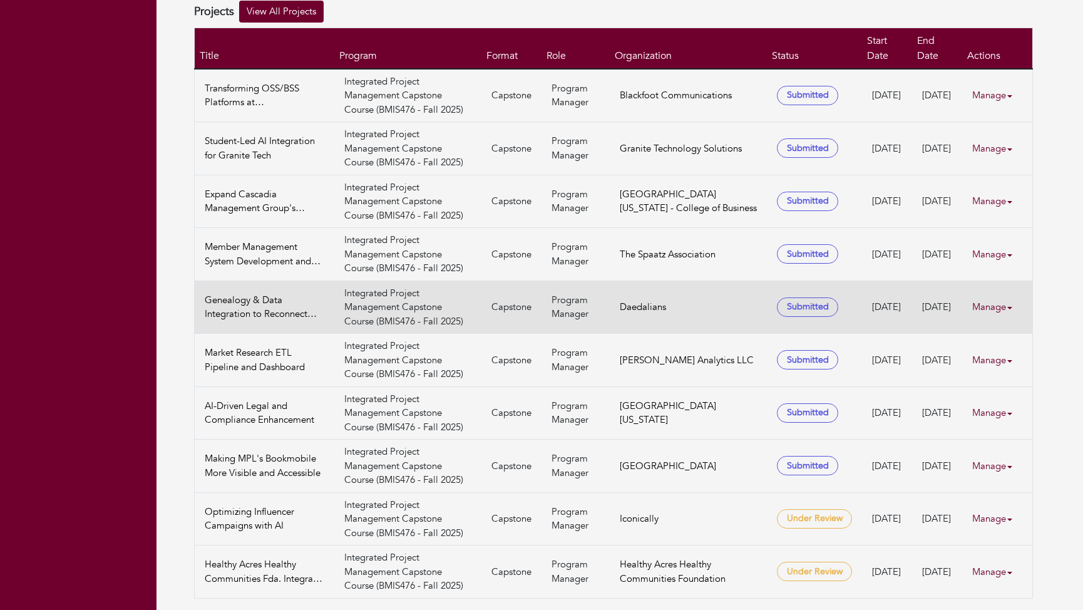
scroll to position [300, 0]
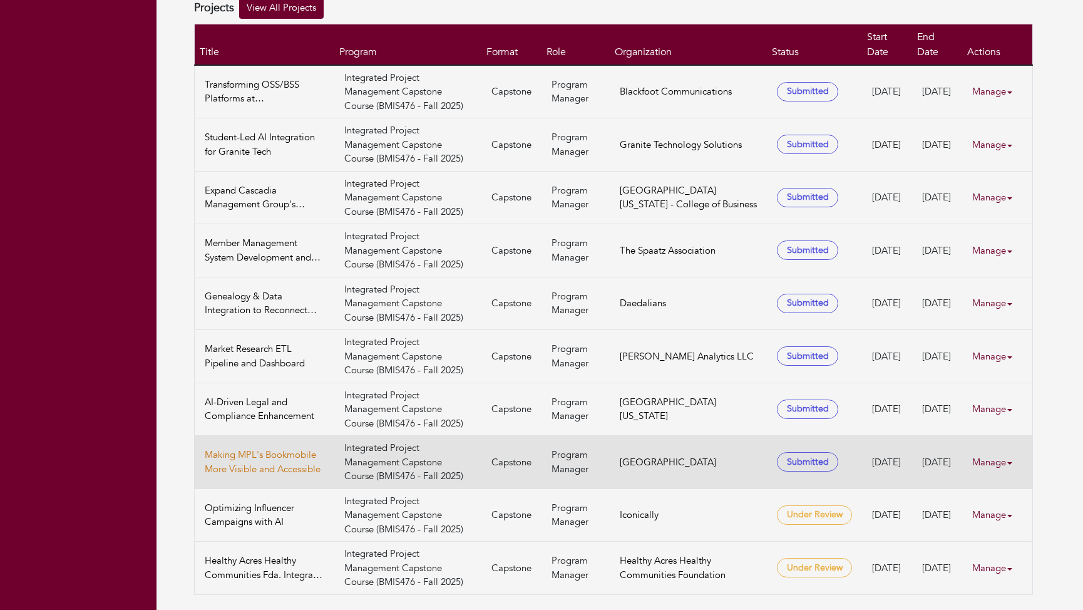
click at [274, 448] on link "Making MPL's Bookmobile More Visible and Accessible" at bounding box center [265, 462] width 120 height 28
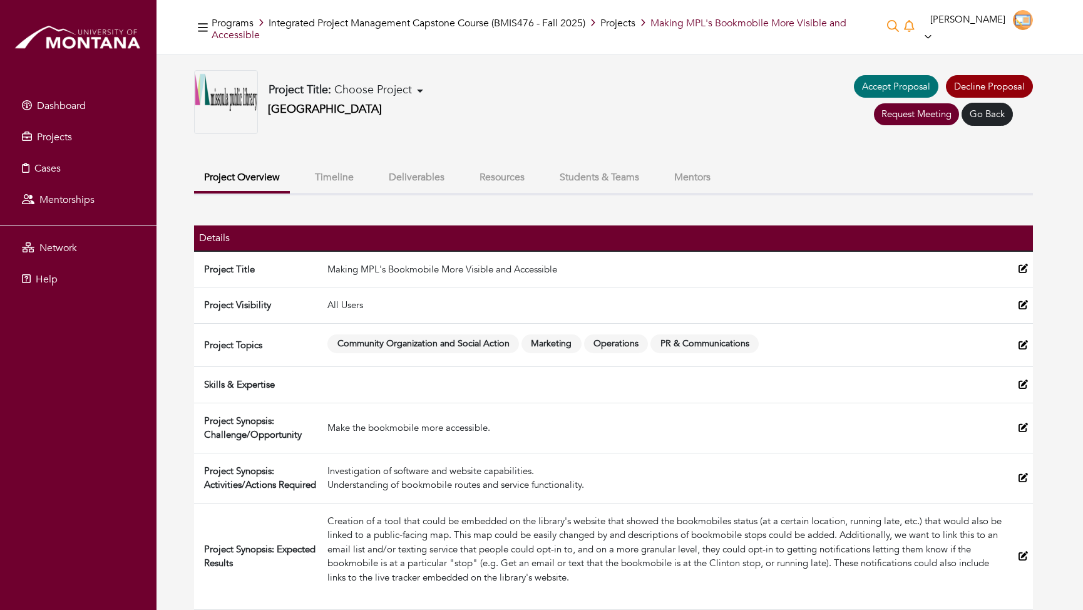
scroll to position [10, 0]
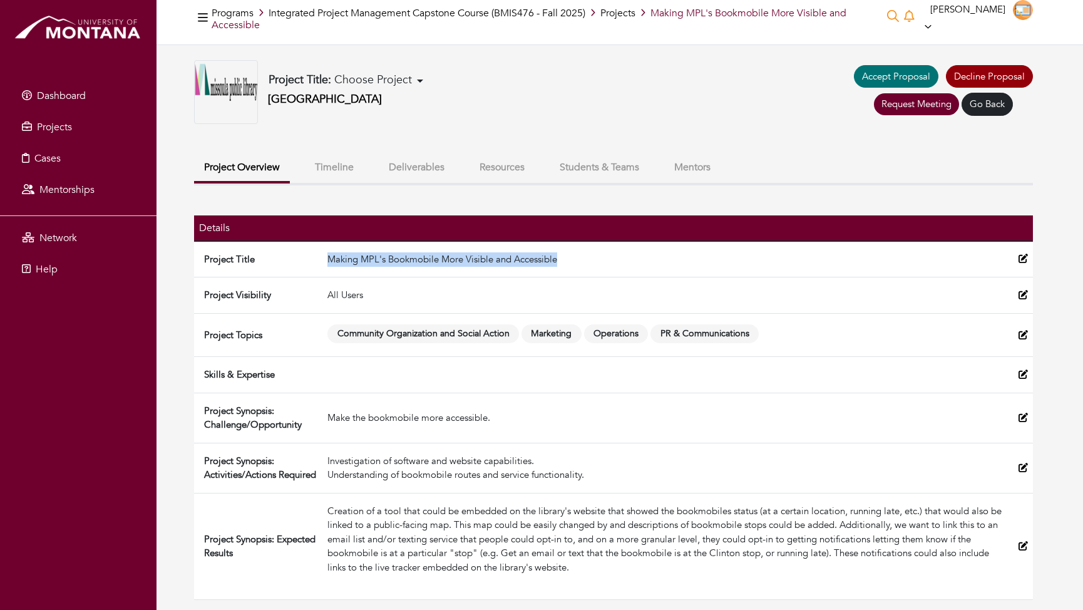
drag, startPoint x: 327, startPoint y: 260, endPoint x: 583, endPoint y: 253, distance: 256.1
click at [583, 253] on td "Making MPL's Bookmobile More Visible and Accessible" at bounding box center [667, 259] width 691 height 36
click at [533, 121] on div "Project Title: Choose Project Revolutionizing Business Processes: Salesforce CP…" at bounding box center [613, 92] width 839 height 64
click at [1037, 565] on div "Project Title: Choose Project Revolutionizing Business Processes: Salesforce CP…" at bounding box center [619, 330] width 926 height 540
click at [1025, 578] on td at bounding box center [1022, 546] width 19 height 106
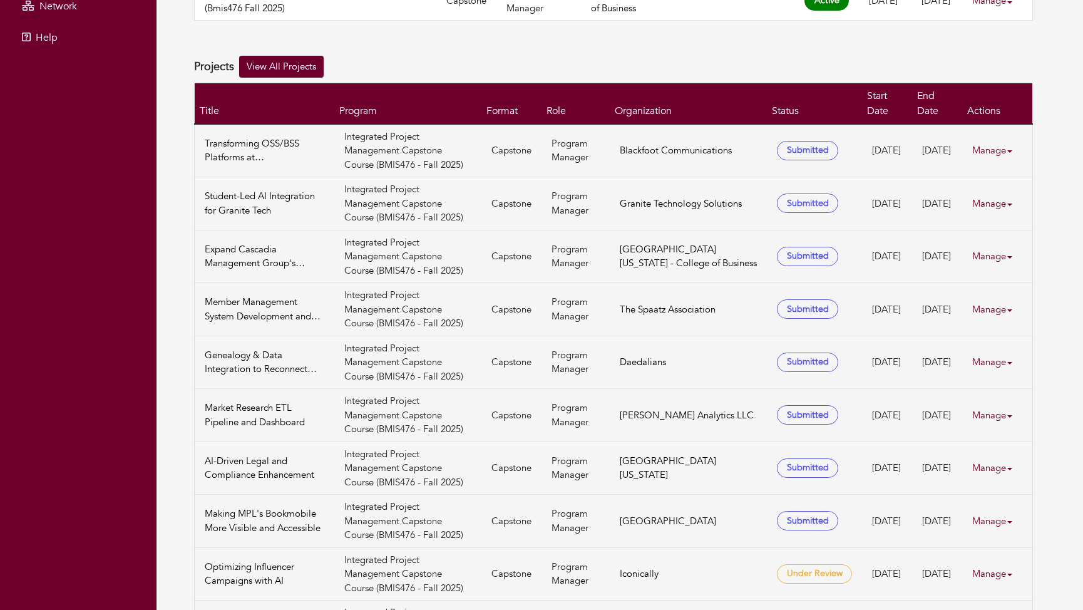
scroll to position [300, 0]
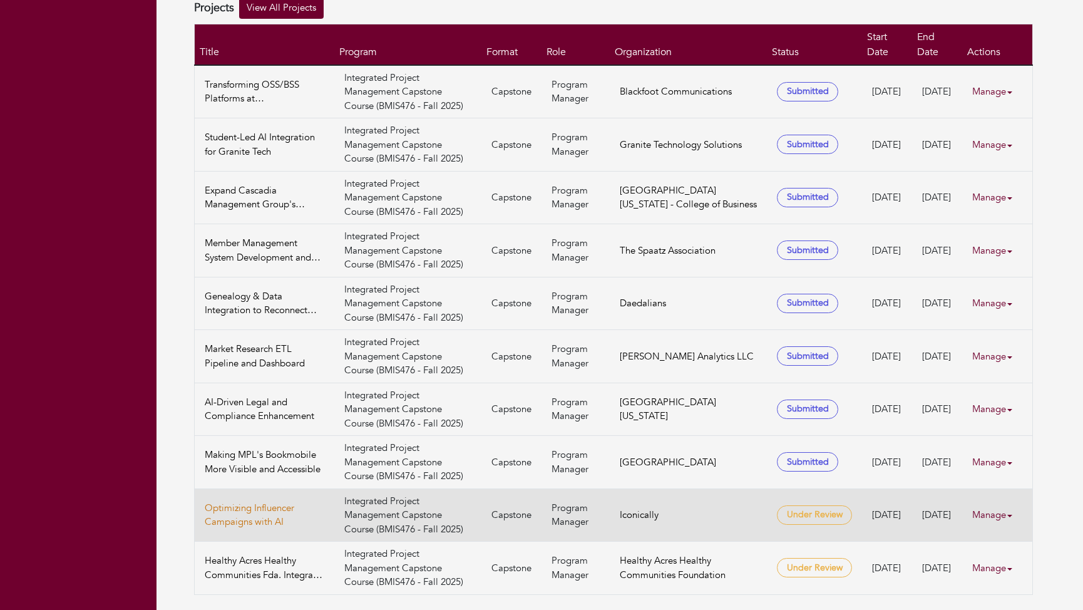
click at [260, 501] on link "Optimizing Influencer Campaigns with AI" at bounding box center [265, 515] width 120 height 28
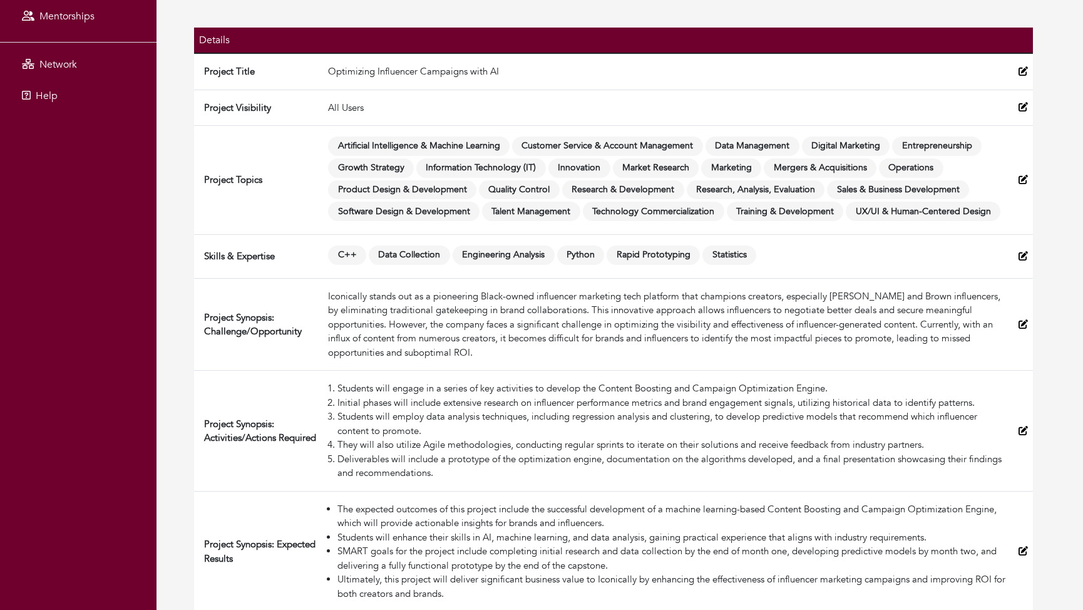
scroll to position [195, 0]
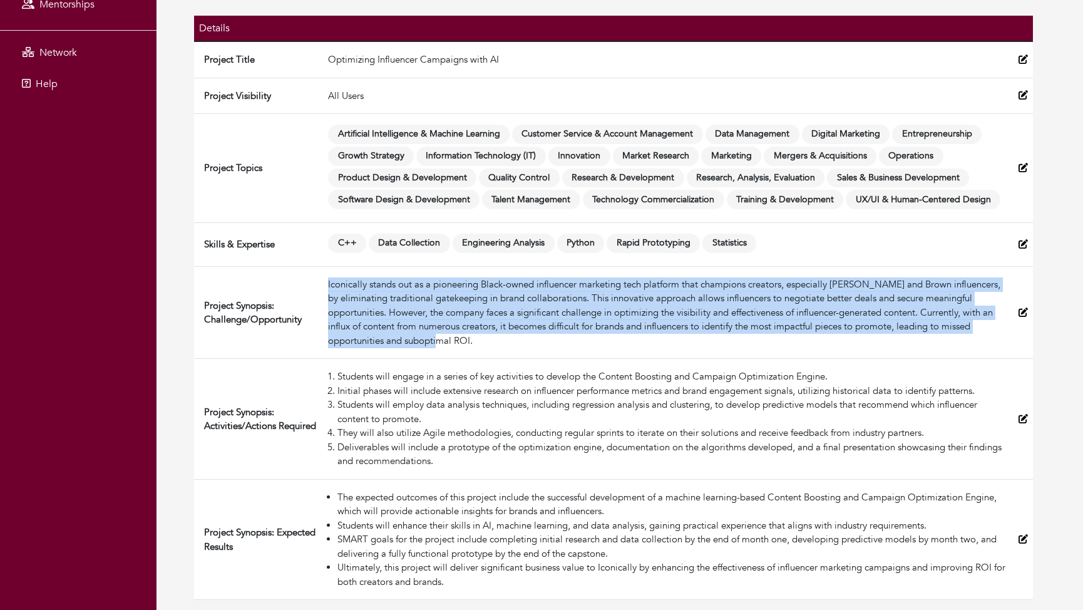
drag, startPoint x: 484, startPoint y: 339, endPoint x: 325, endPoint y: 283, distance: 168.7
click at [325, 283] on td "Iconically stands out as a pioneering Black-owned influencer marketing tech pla…" at bounding box center [668, 312] width 690 height 93
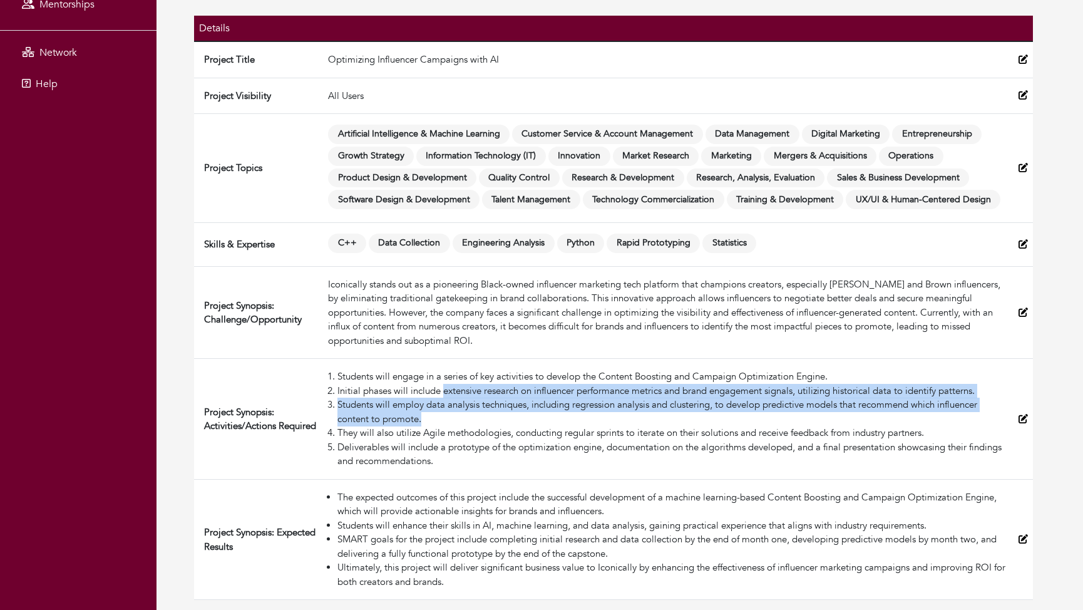
drag, startPoint x: 444, startPoint y: 390, endPoint x: 448, endPoint y: 419, distance: 29.7
click at [448, 419] on ol "Students will engage in a series of key activities to develop the Content Boost…" at bounding box center [668, 418] width 680 height 99
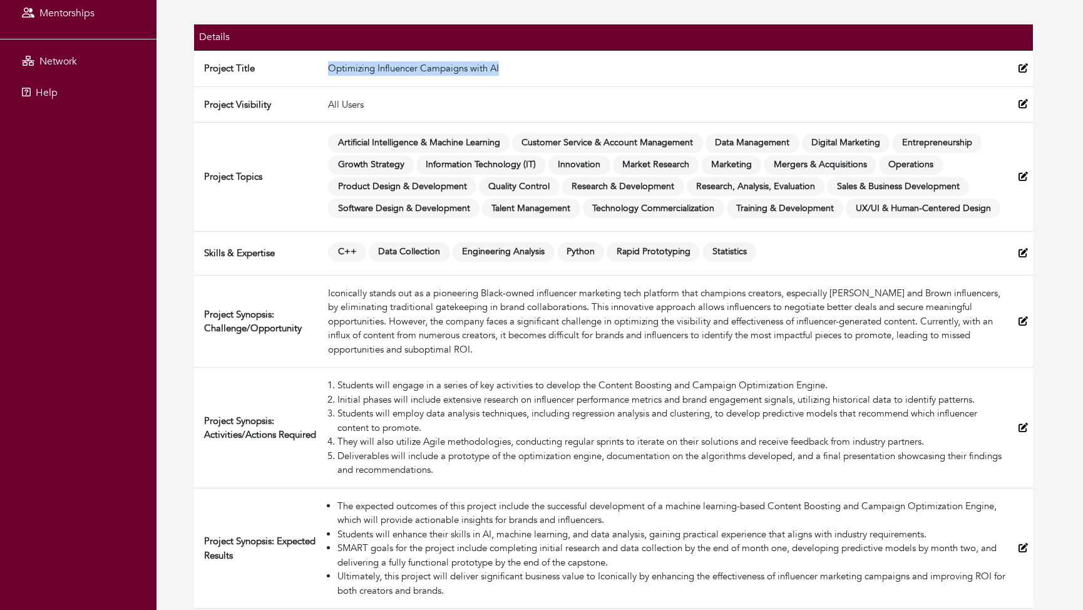
drag, startPoint x: 329, startPoint y: 66, endPoint x: 506, endPoint y: 73, distance: 177.9
click at [506, 73] on td "Optimizing Influencer Campaigns with AI" at bounding box center [668, 68] width 690 height 36
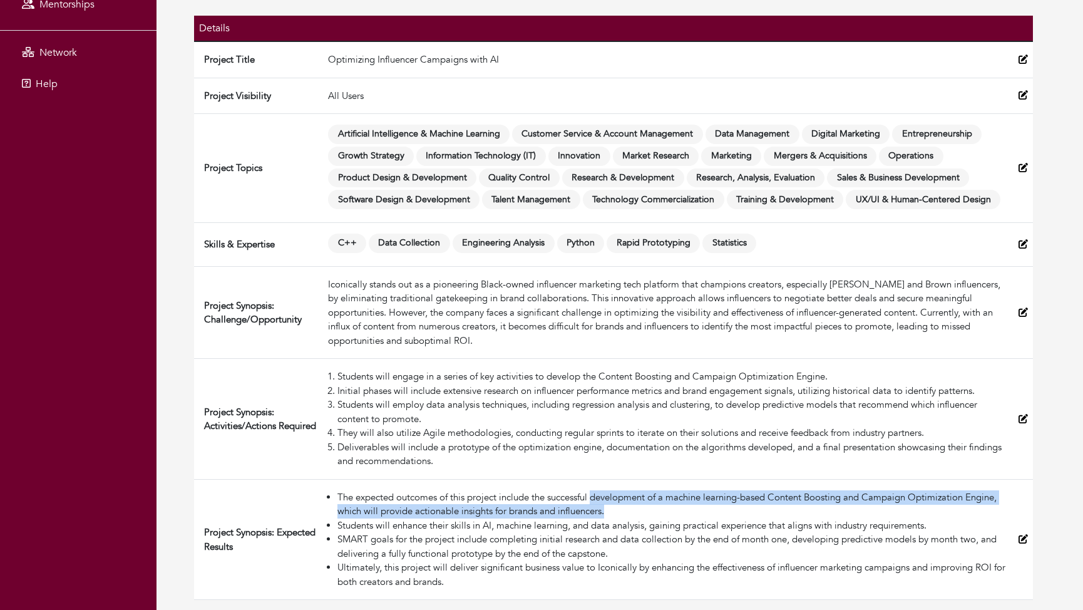
drag, startPoint x: 598, startPoint y: 497, endPoint x: 620, endPoint y: 516, distance: 28.9
click at [620, 516] on li "The expected outcomes of this project include the successful development of a m…" at bounding box center [672, 504] width 671 height 28
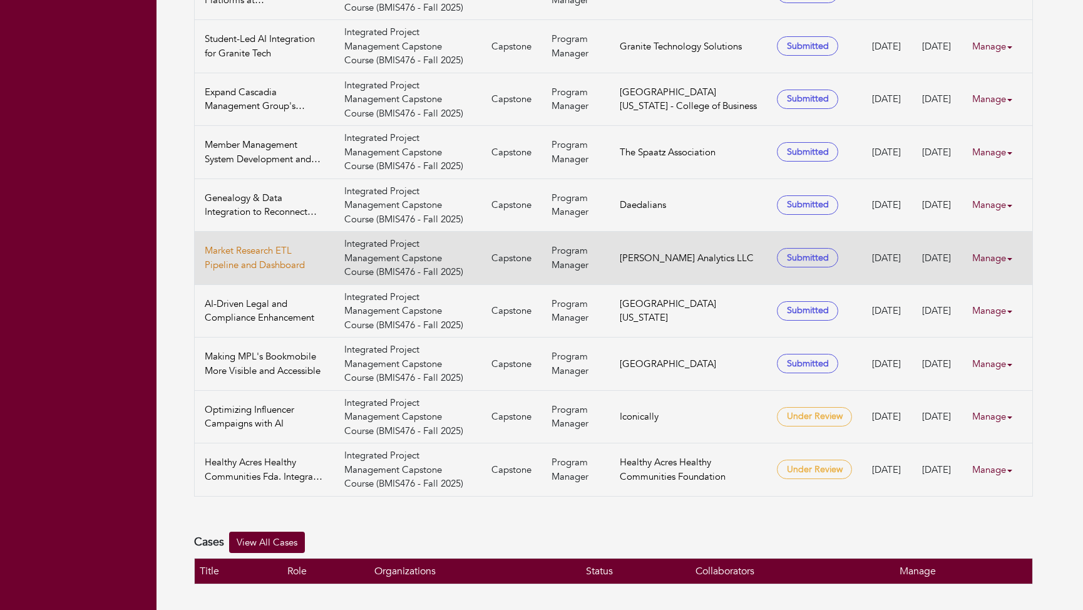
scroll to position [490, 0]
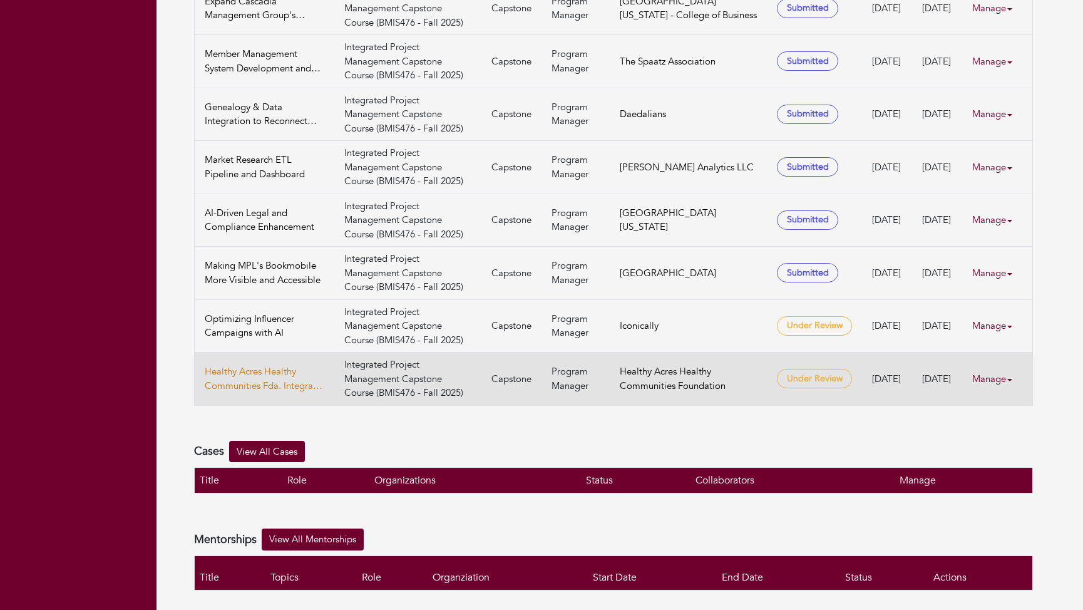
click at [263, 364] on link "Healthy Acres Healthy Communities Fda. Integrate systems/promotions" at bounding box center [265, 378] width 120 height 28
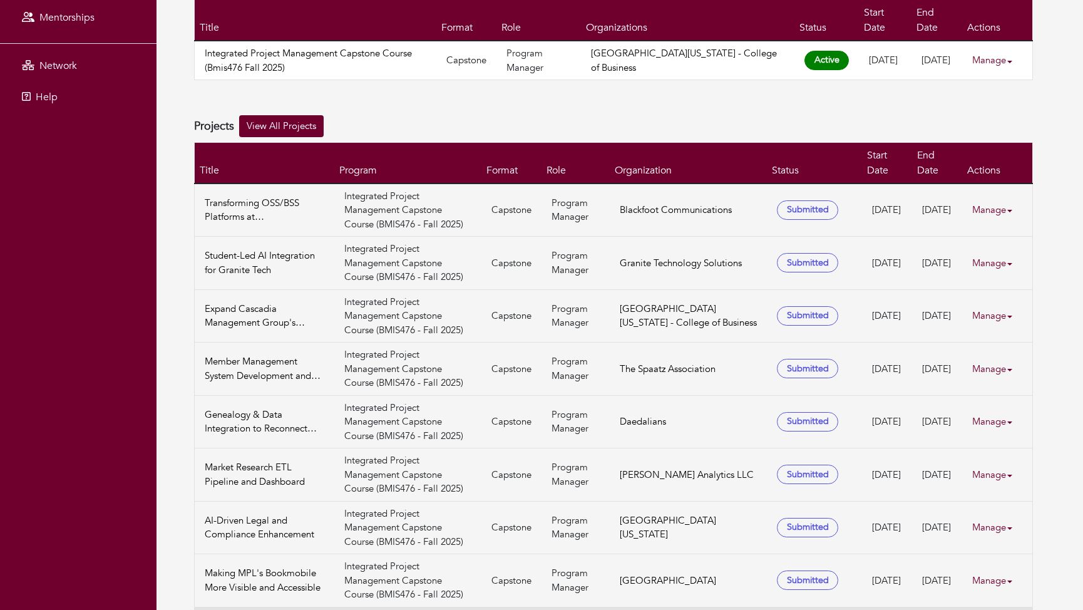
scroll to position [161, 0]
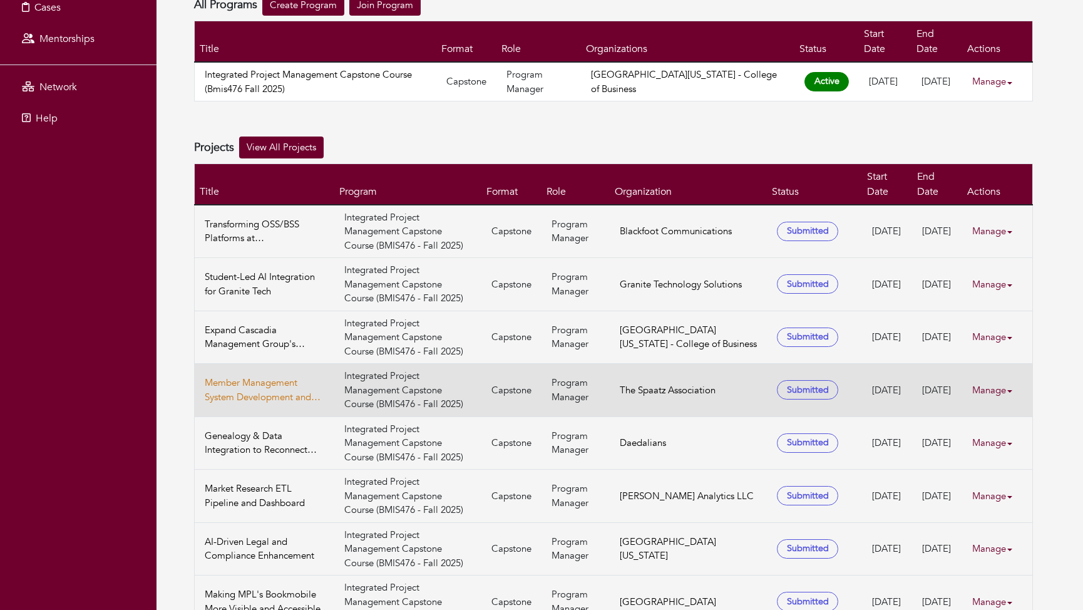
click at [260, 376] on link "Member Management System Development and Member Rediscovery" at bounding box center [265, 390] width 120 height 28
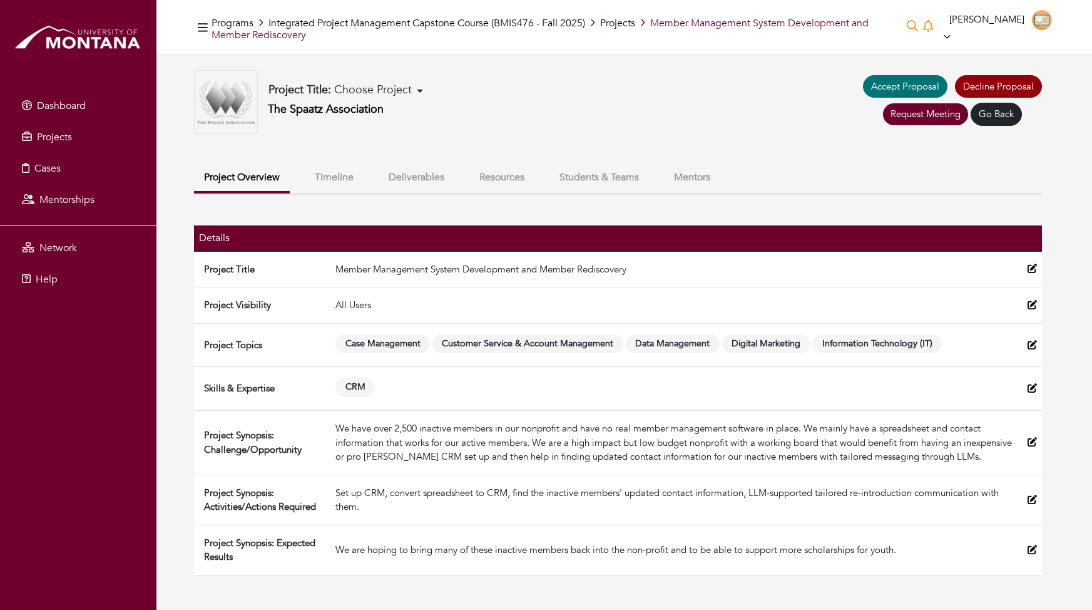
click at [1033, 580] on div "Programs Integrated Project Management Capstone Course (BMIS476 - Fall 2025) Pr…" at bounding box center [624, 305] width 936 height 610
